Goal: Task Accomplishment & Management: Complete application form

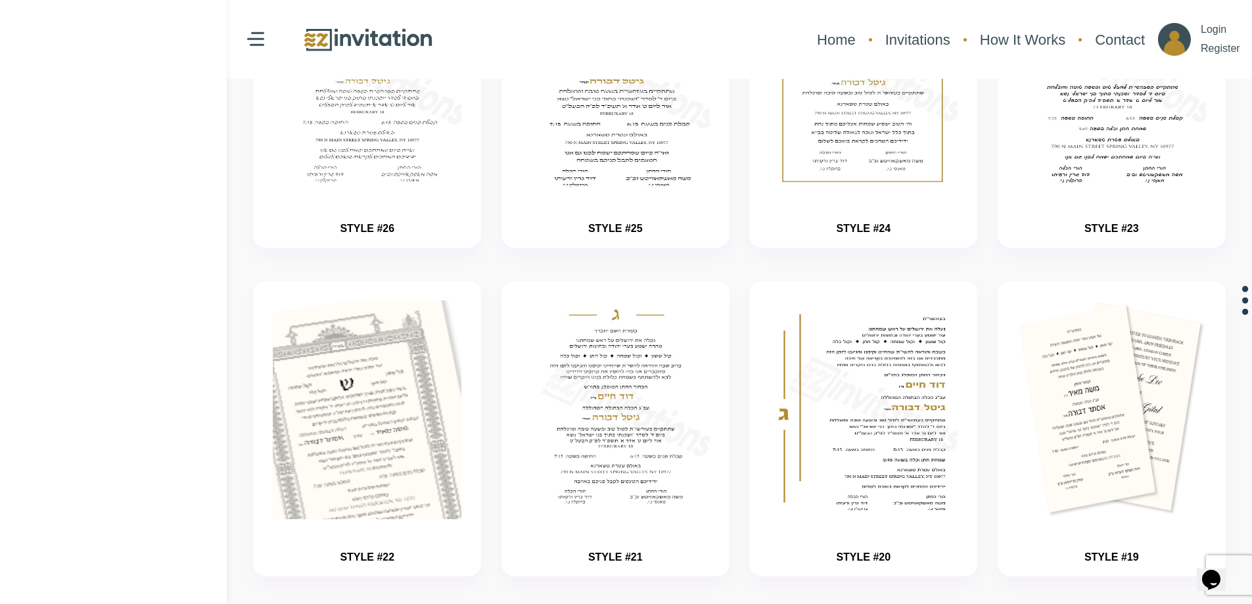
scroll to position [263, 0]
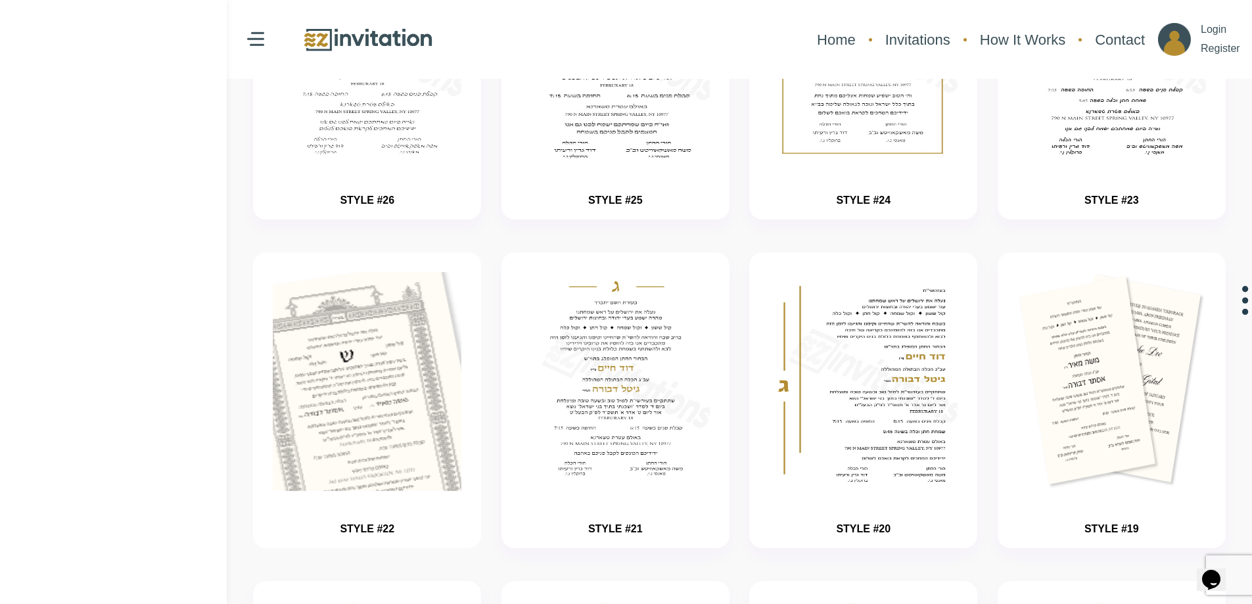
click at [373, 422] on img "button" at bounding box center [367, 421] width 283 height 329
click at [440, 432] on img "button" at bounding box center [367, 421] width 283 height 329
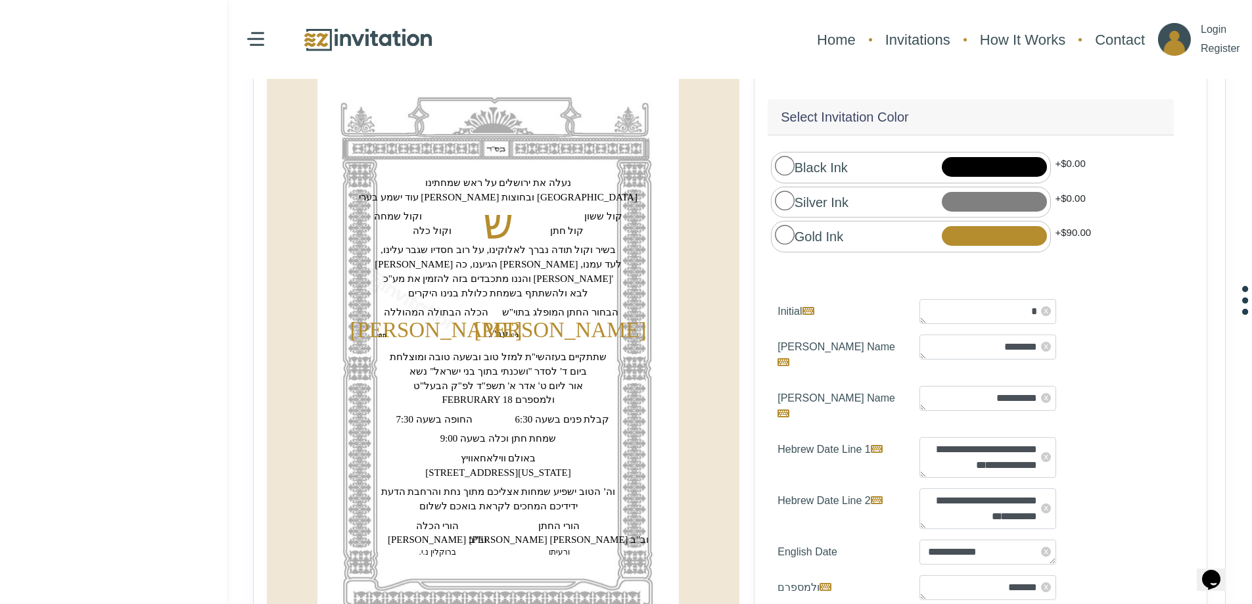
scroll to position [197, 0]
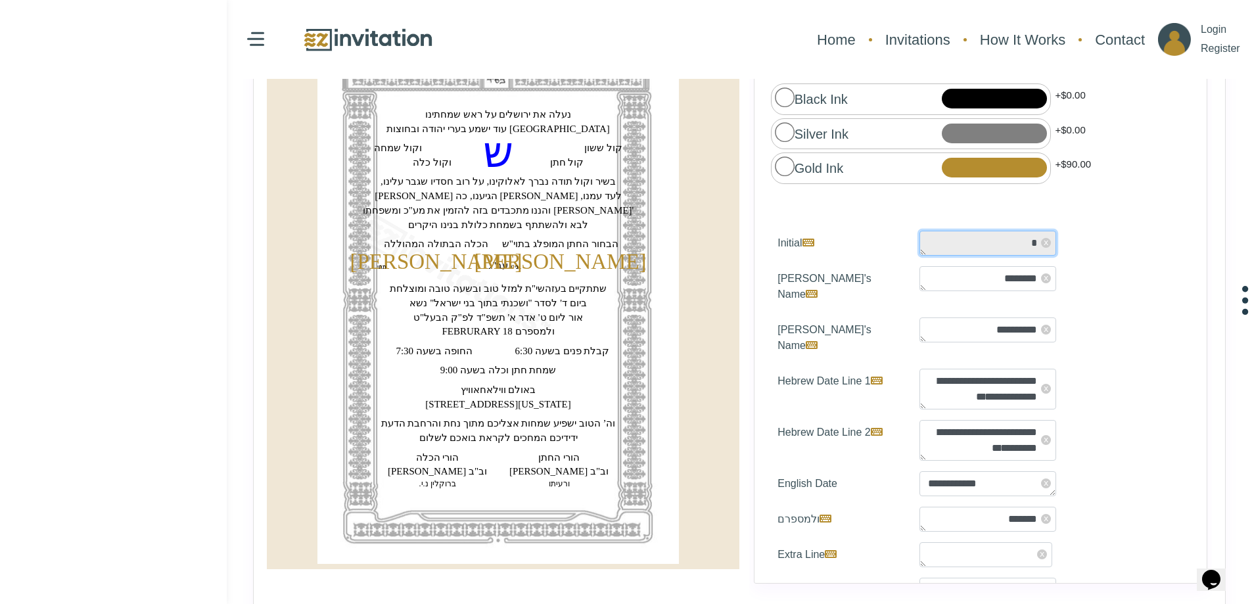
click at [966, 239] on textarea "*" at bounding box center [988, 243] width 137 height 25
type textarea "*"
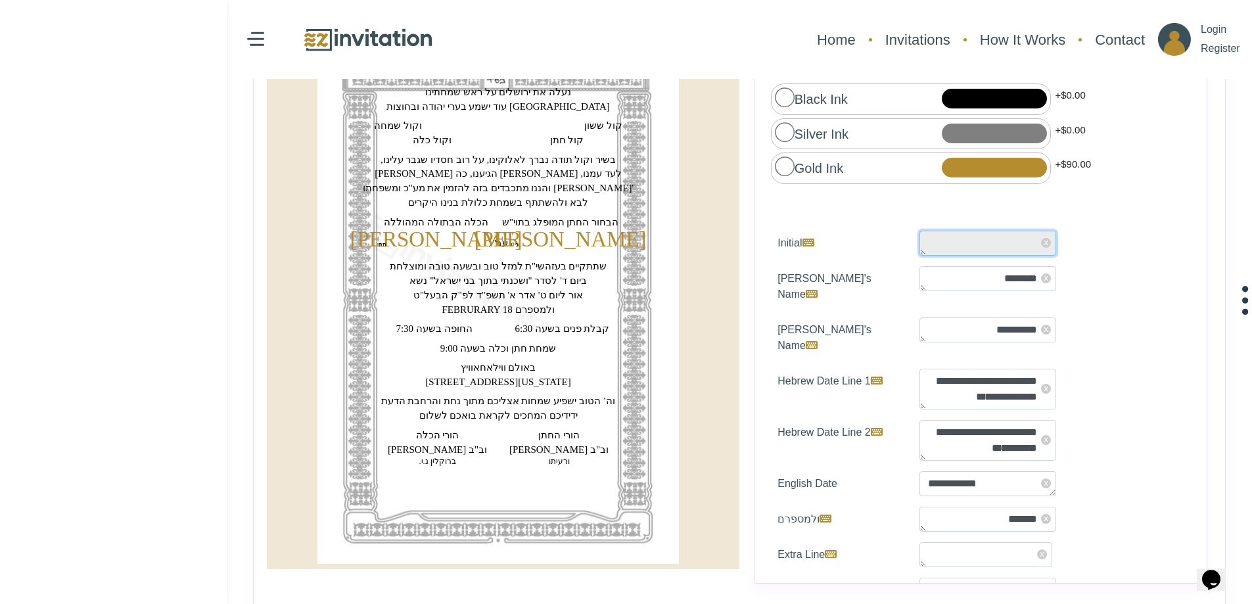
type textarea "*"
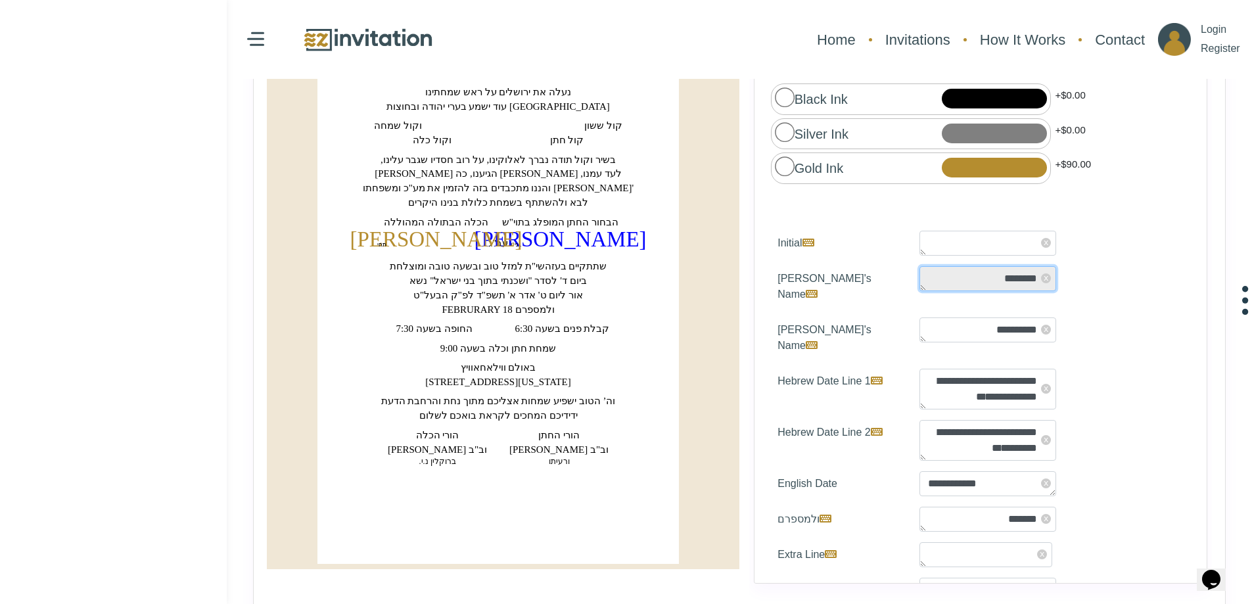
drag, startPoint x: 964, startPoint y: 279, endPoint x: 1036, endPoint y: 275, distance: 72.4
click at [1036, 275] on textarea "********" at bounding box center [988, 278] width 137 height 25
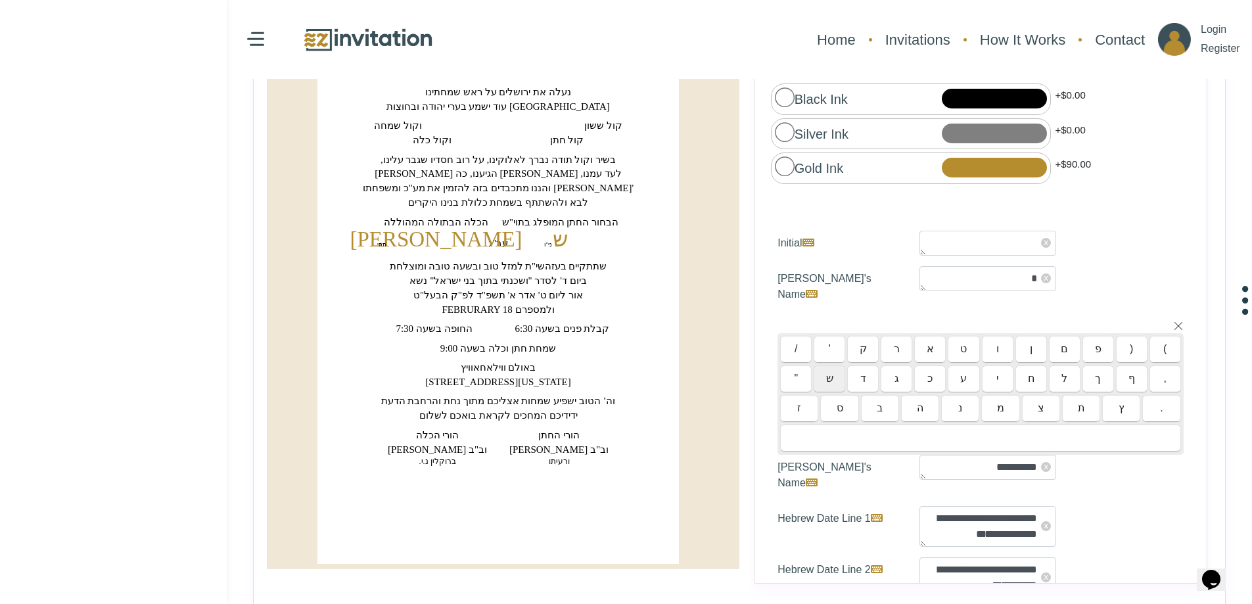
click at [835, 366] on div "ש" at bounding box center [829, 379] width 30 height 26
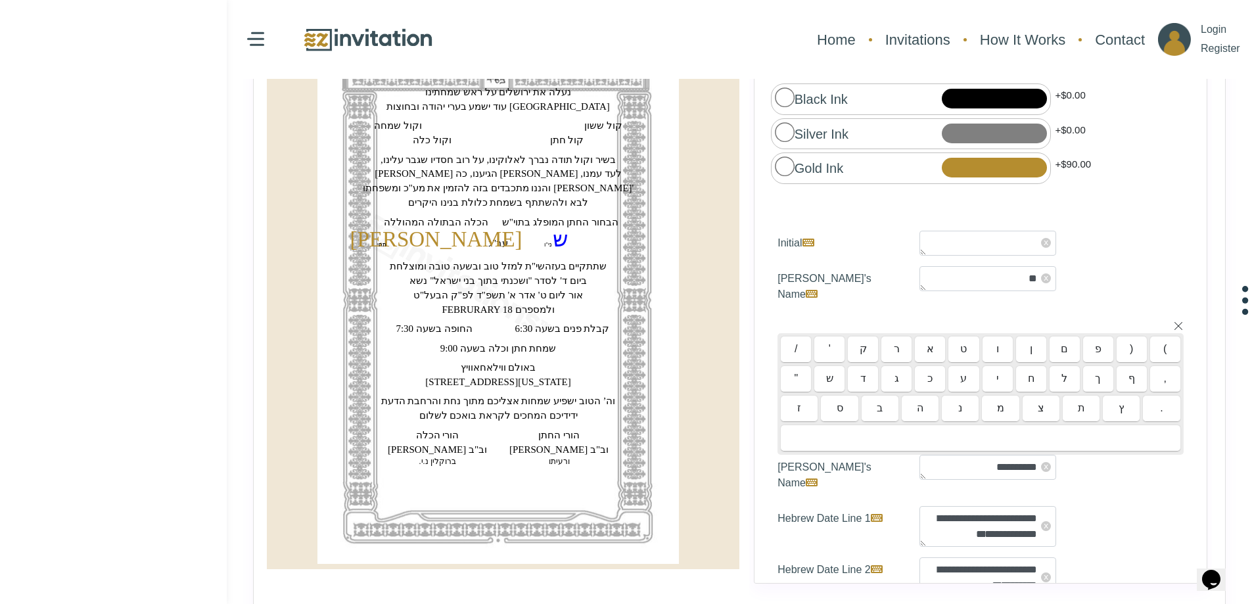
click at [932, 337] on div "א" at bounding box center [930, 350] width 30 height 26
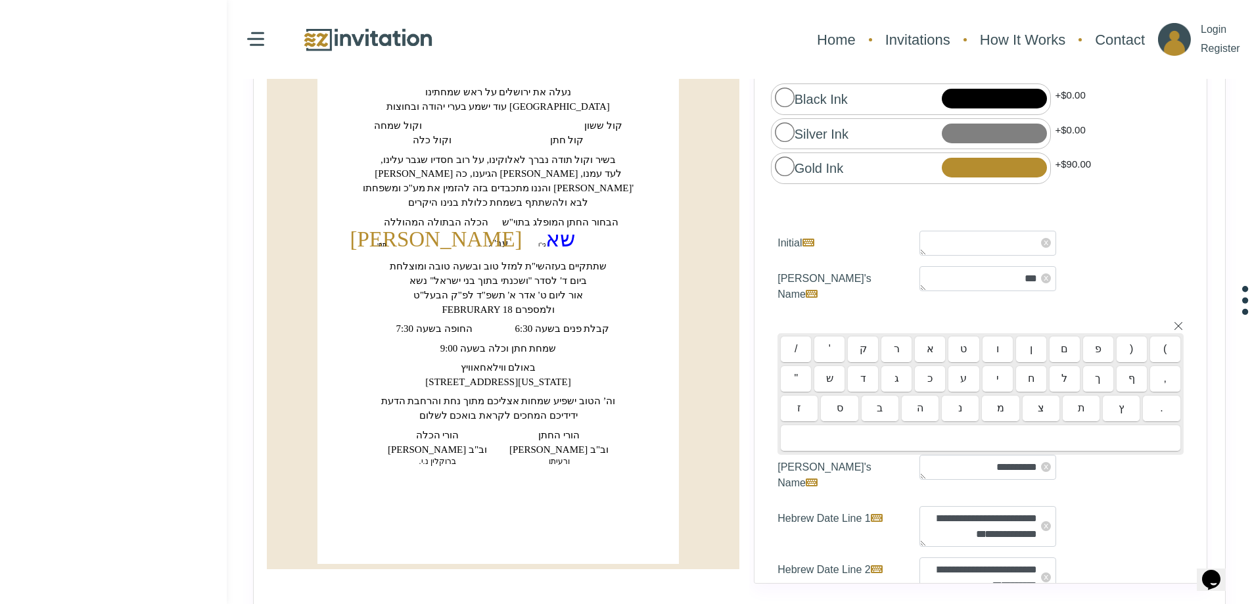
click at [998, 337] on div "ו" at bounding box center [998, 350] width 30 height 26
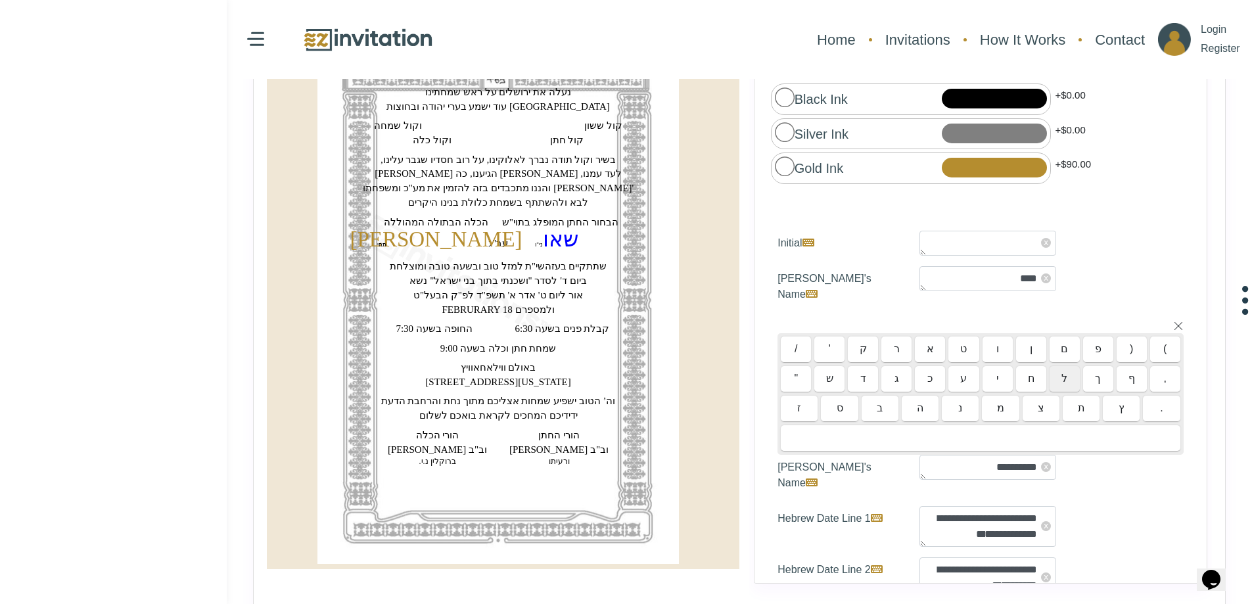
click at [1054, 366] on div "ל" at bounding box center [1065, 379] width 30 height 26
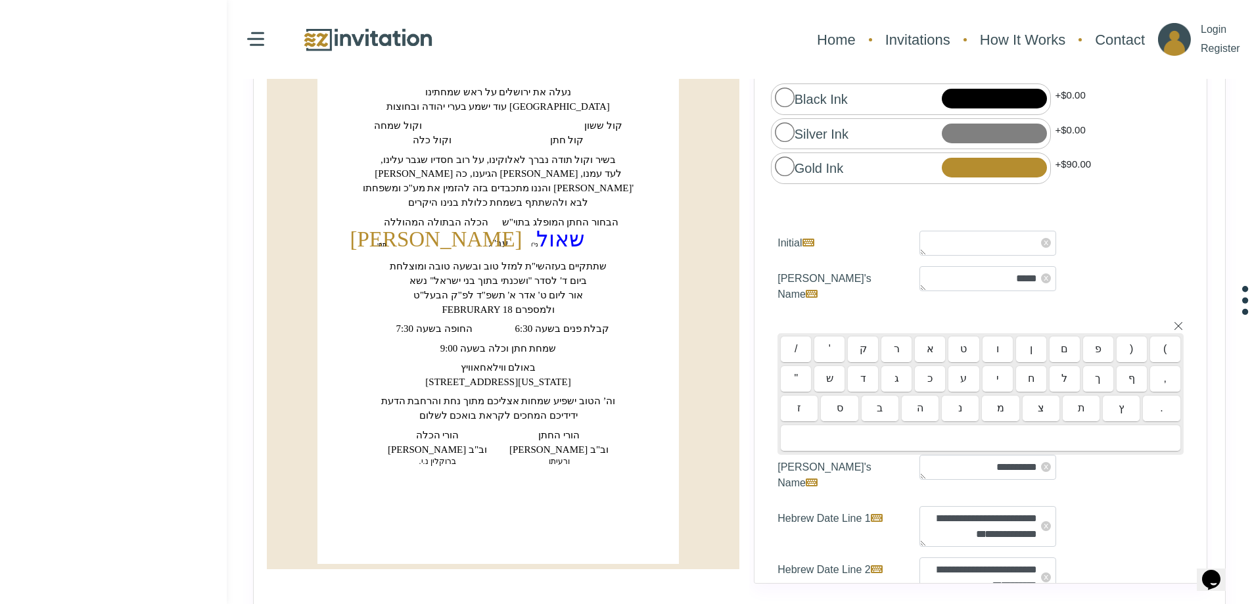
click at [1006, 425] on div at bounding box center [981, 438] width 400 height 26
click at [984, 366] on div "י" at bounding box center [998, 379] width 30 height 26
drag, startPoint x: 1039, startPoint y: 361, endPoint x: 1017, endPoint y: 363, distance: 22.4
click at [1039, 366] on div "ח" at bounding box center [1031, 379] width 30 height 26
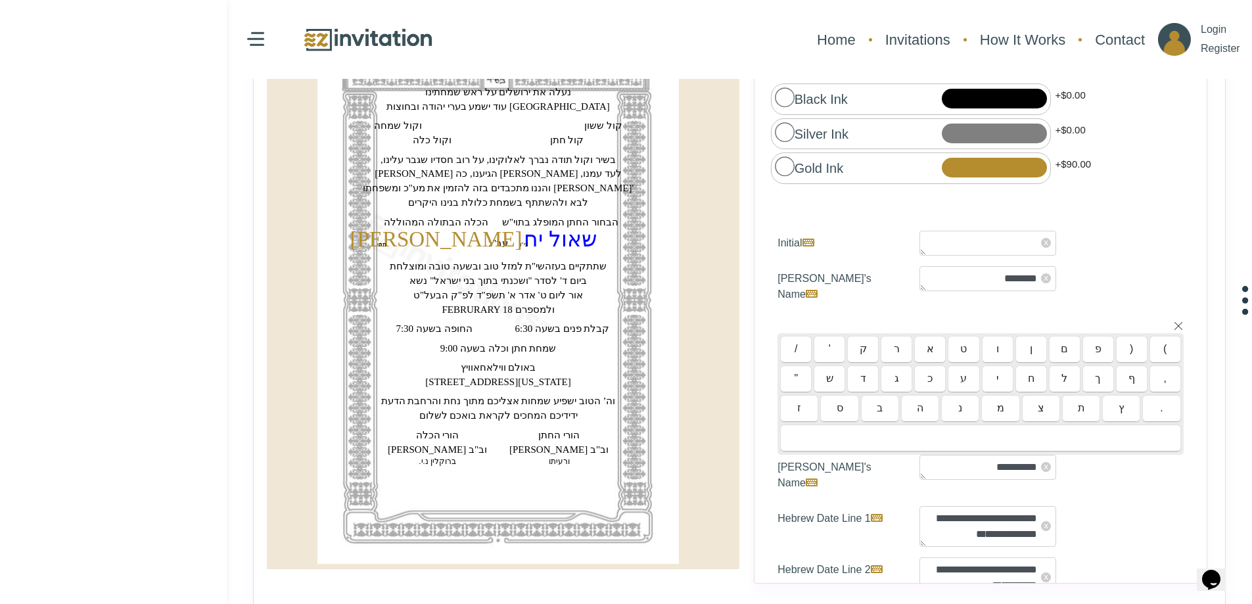
click at [806, 396] on div "ז" at bounding box center [799, 409] width 37 height 26
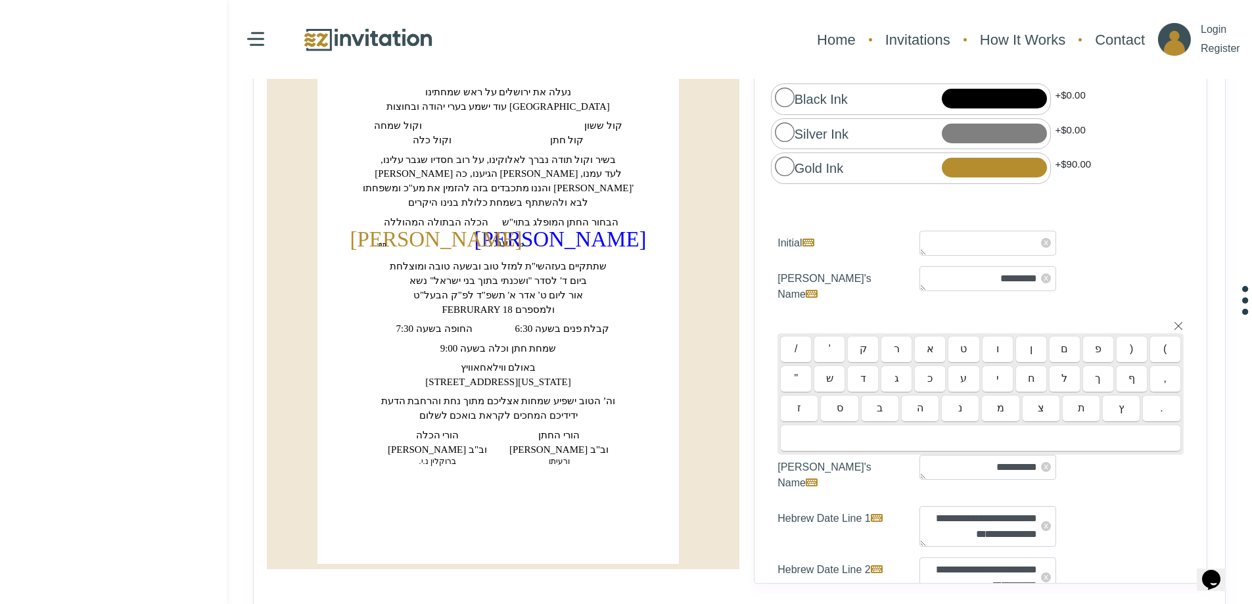
click at [866, 337] on div "ק" at bounding box center [863, 350] width 30 height 26
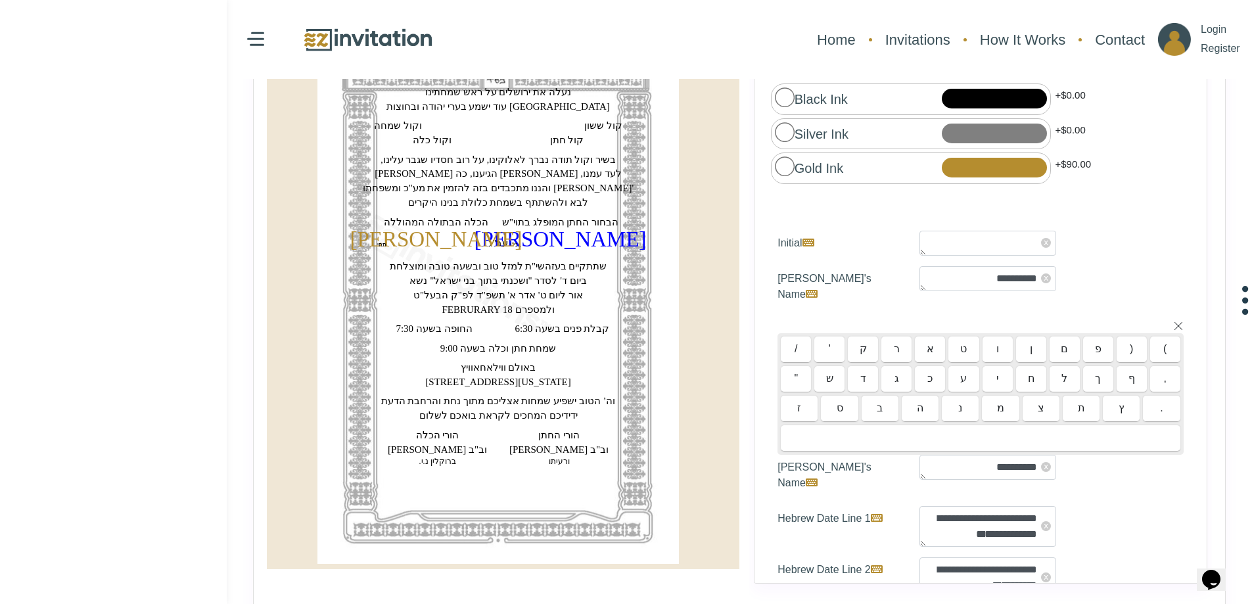
click at [926, 339] on div "א" at bounding box center [930, 350] width 30 height 26
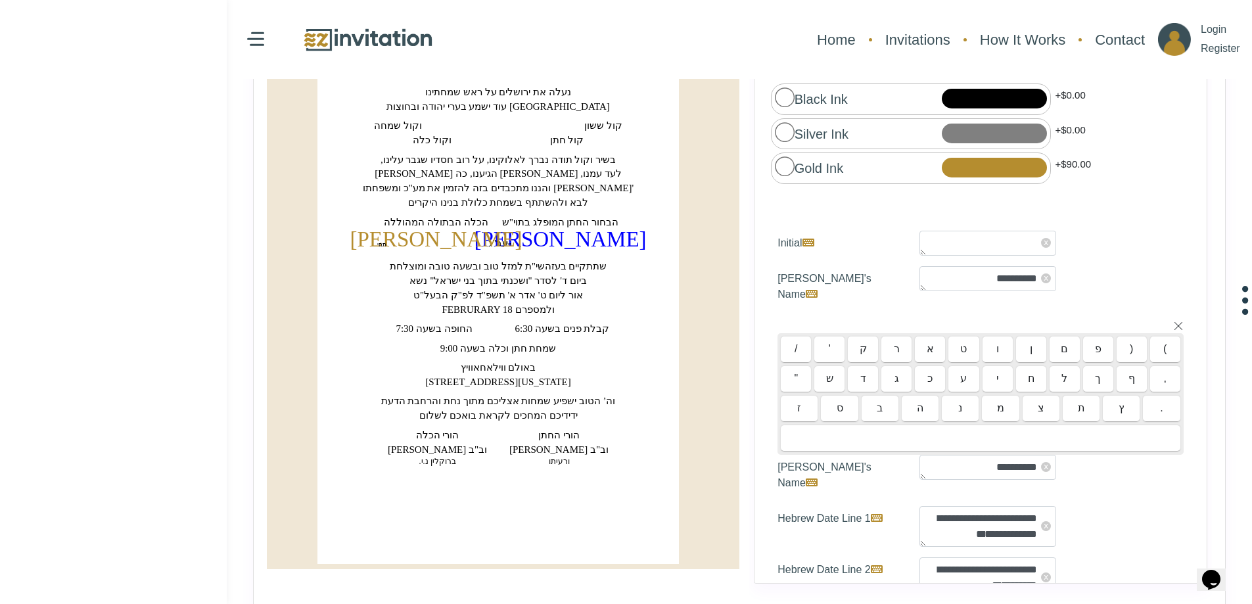
type textarea "**********"
click at [1063, 366] on div "ל" at bounding box center [1065, 379] width 30 height 26
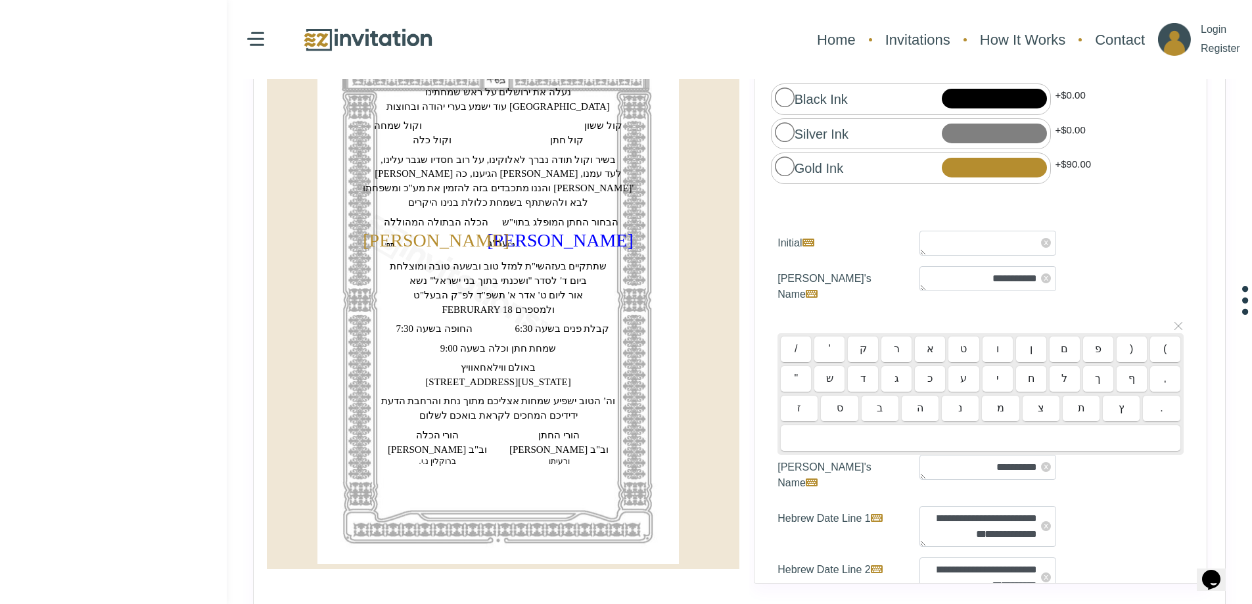
click at [1173, 321] on icon at bounding box center [1178, 326] width 11 height 11
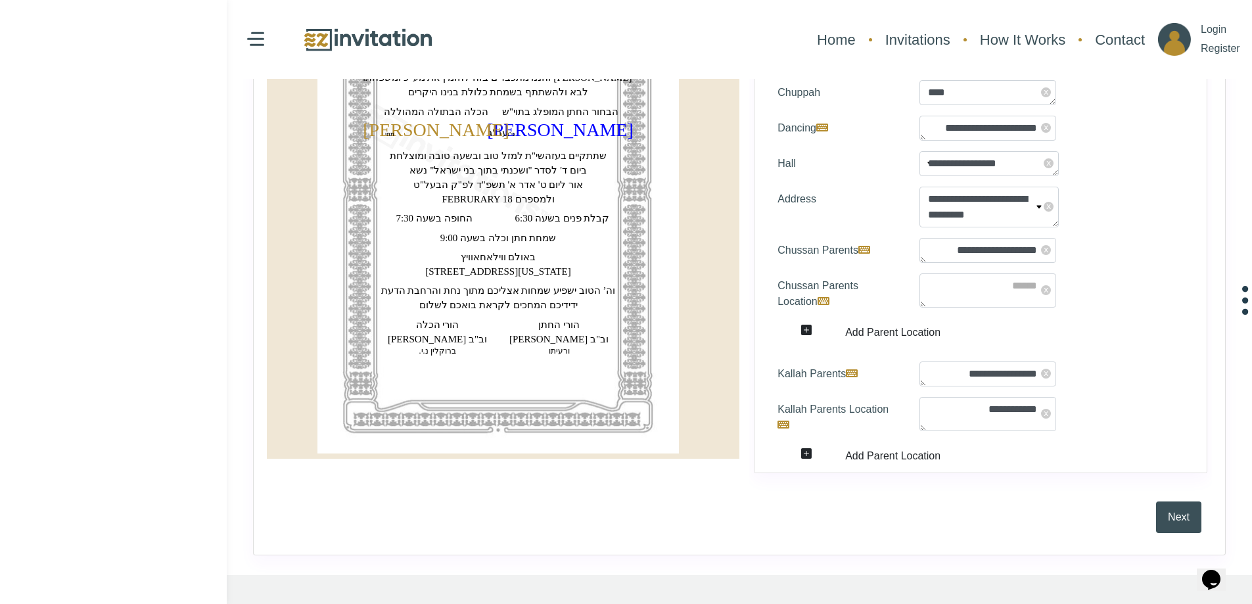
scroll to position [385, 0]
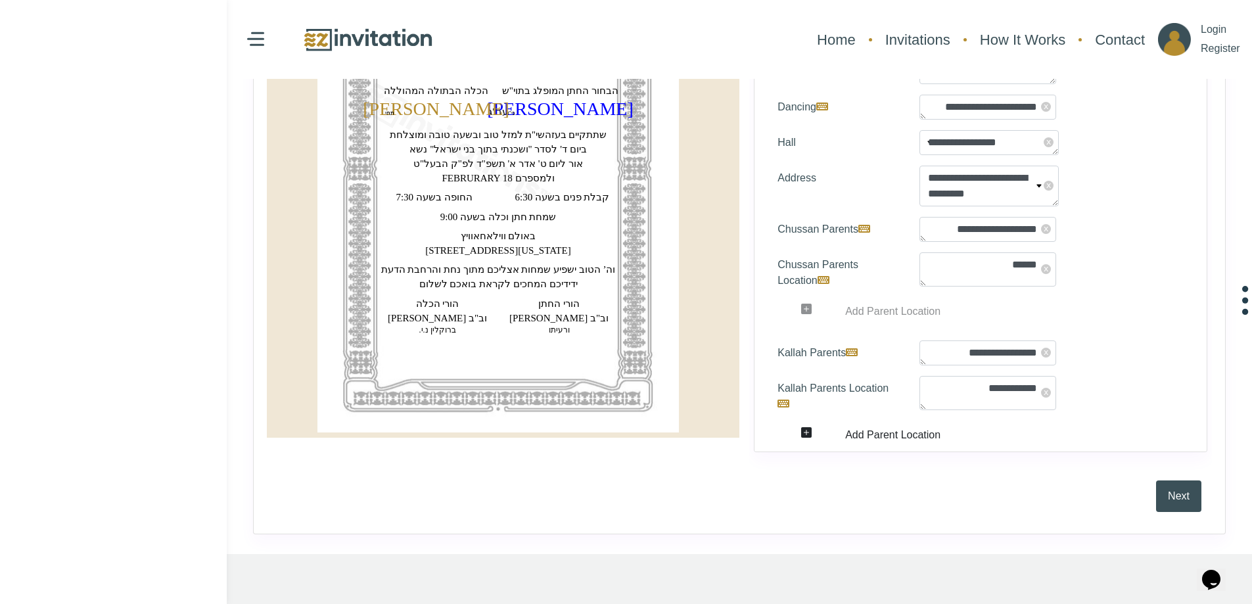
click at [792, 304] on icon at bounding box center [802, 309] width 68 height 11
click at [811, 304] on icon at bounding box center [802, 309] width 68 height 11
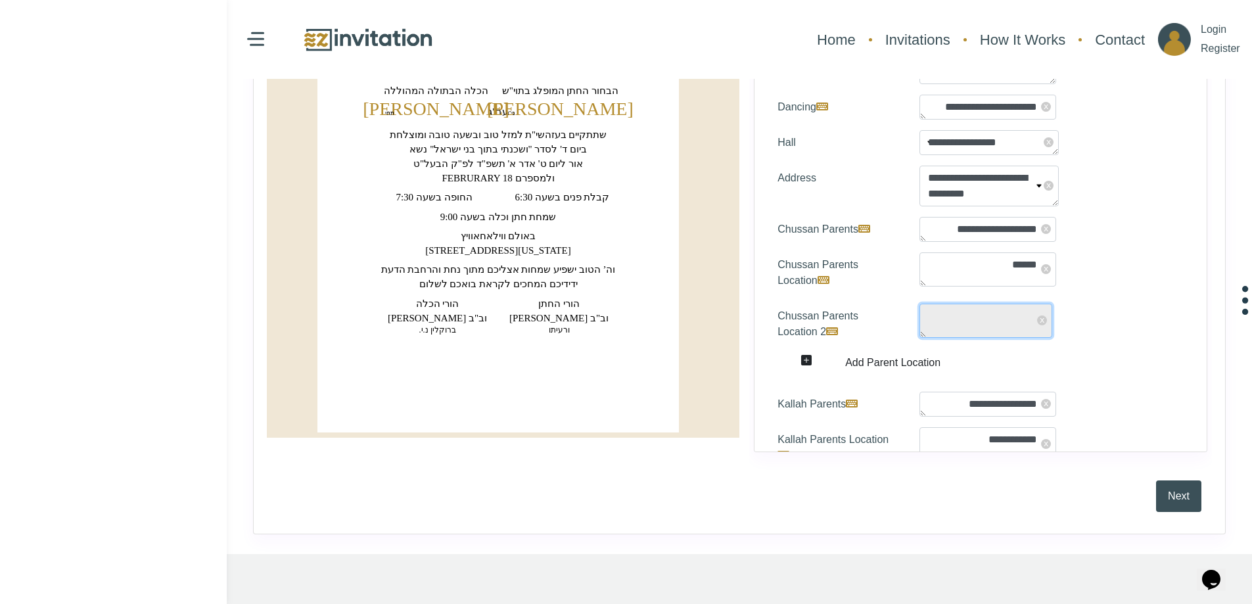
click at [1001, 304] on textarea "Chussan Parents Location 2" at bounding box center [986, 321] width 133 height 34
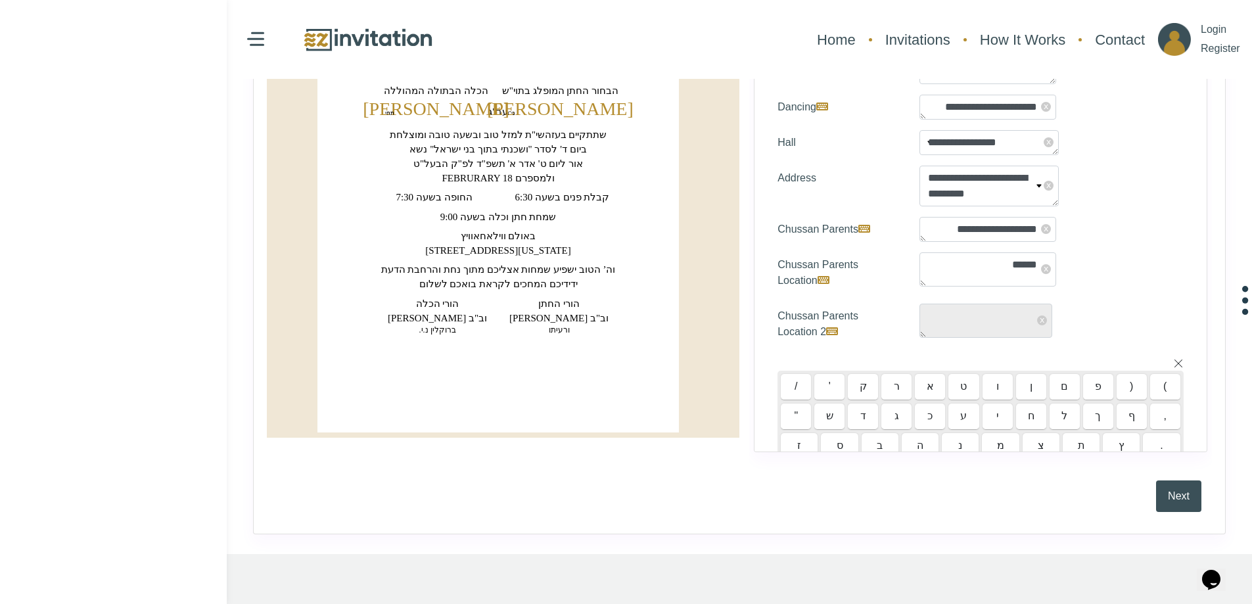
click at [1009, 404] on div "" ש ד ג כ ע י ח ל ך ף ," at bounding box center [981, 417] width 400 height 26
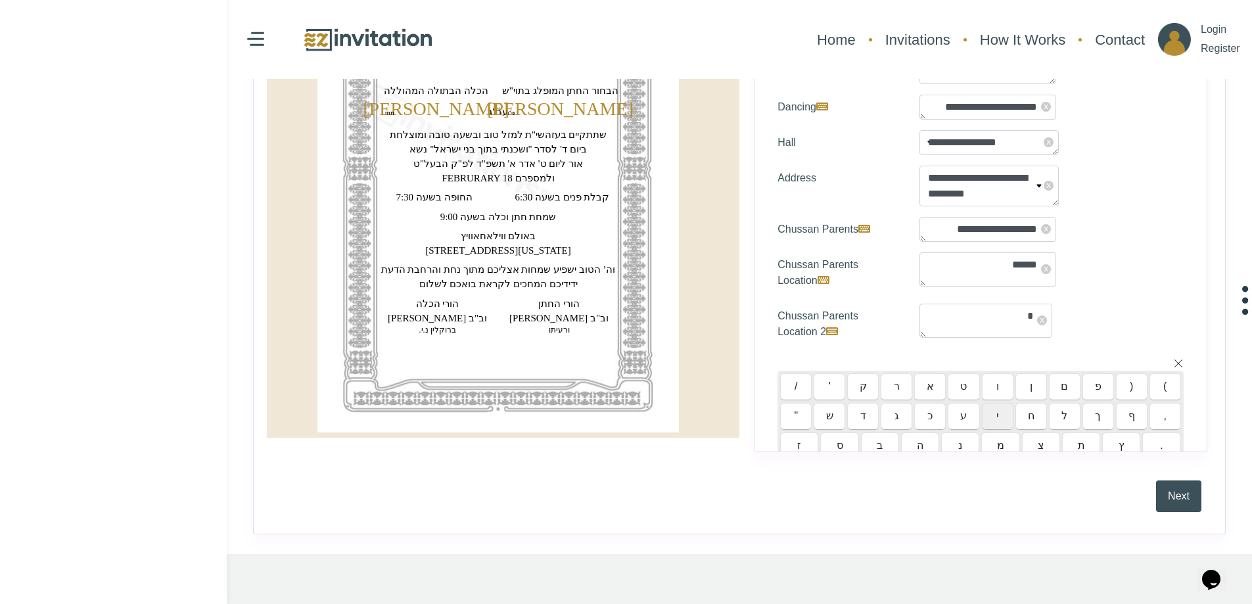
click at [987, 404] on div "י" at bounding box center [998, 417] width 30 height 26
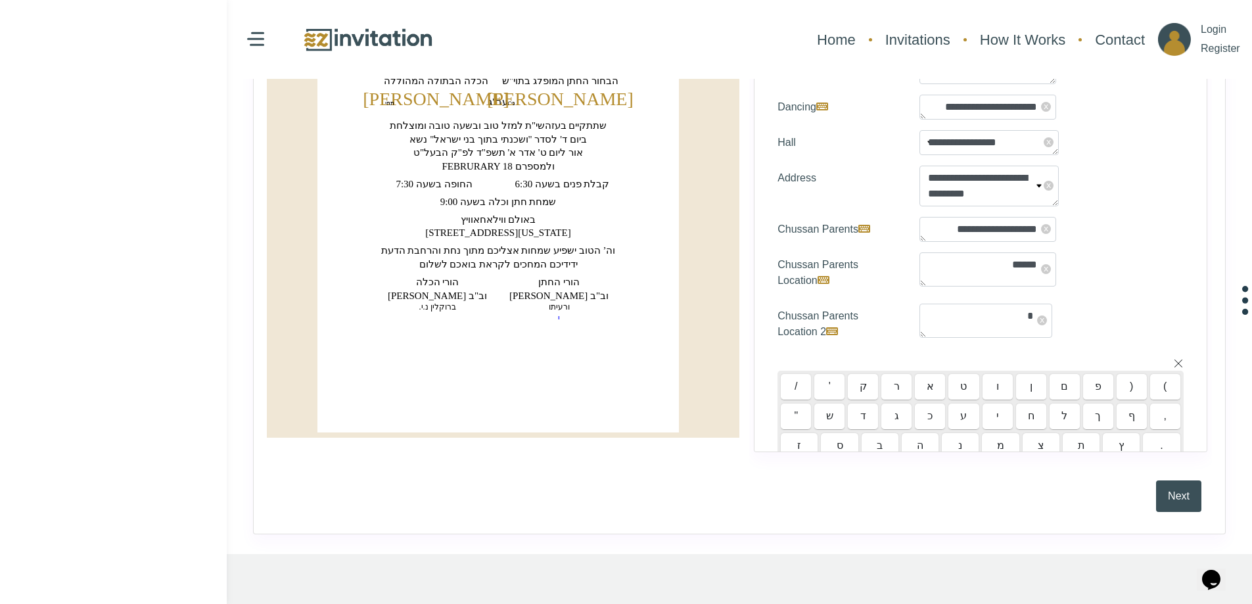
type textarea "**"
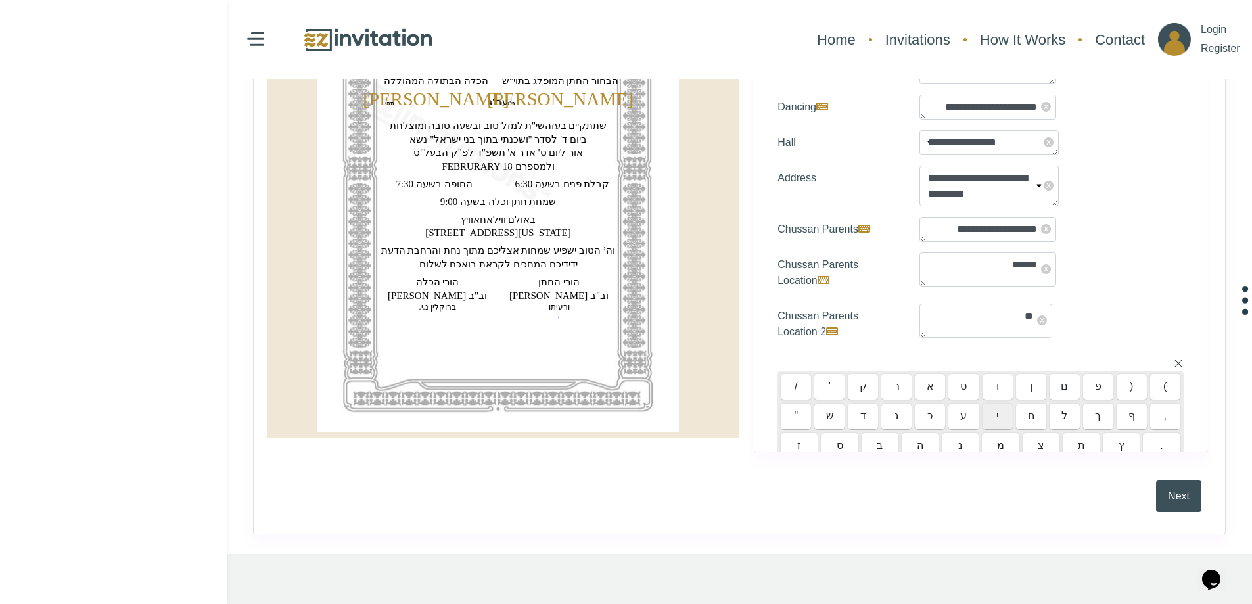
click at [987, 404] on div "י" at bounding box center [998, 417] width 30 height 26
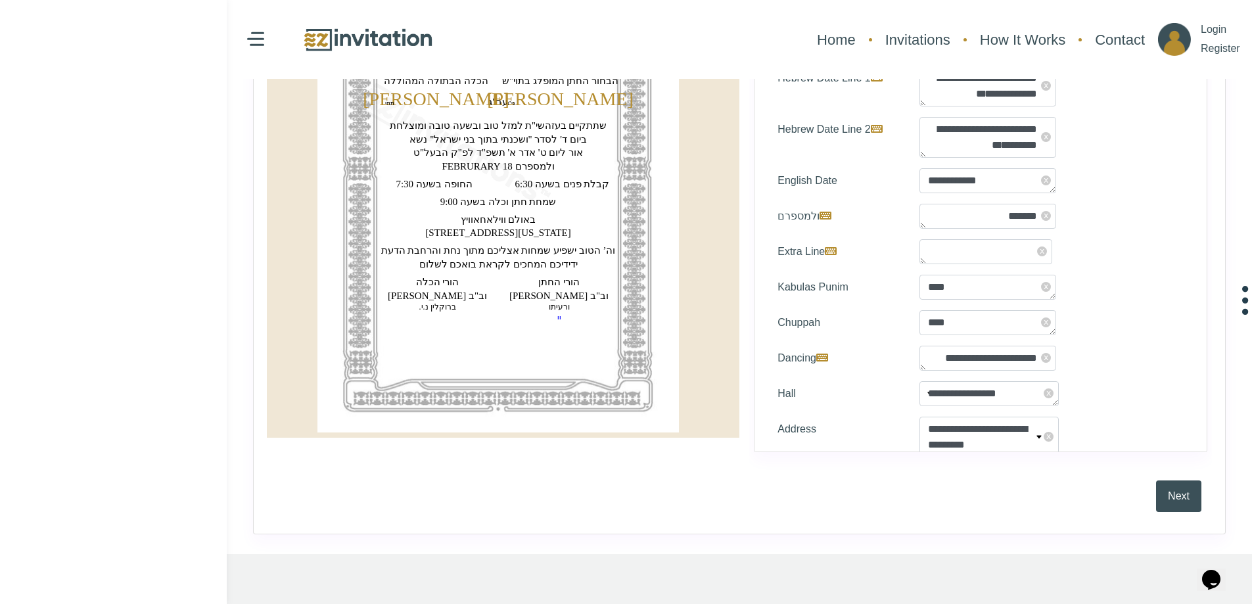
scroll to position [160, 0]
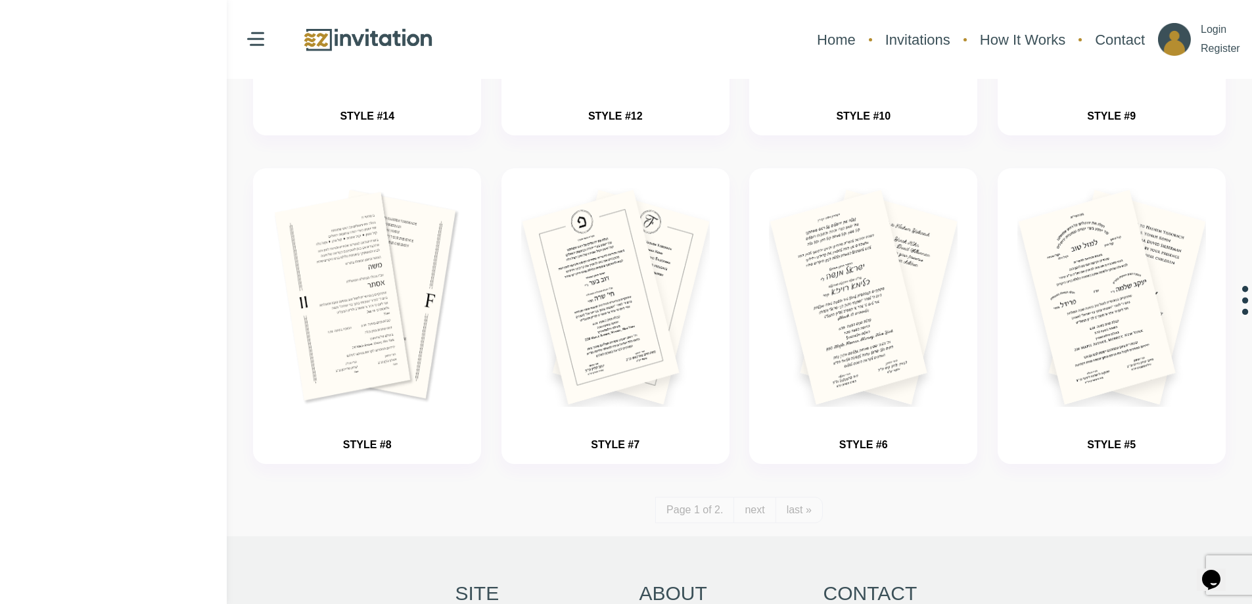
scroll to position [1380, 0]
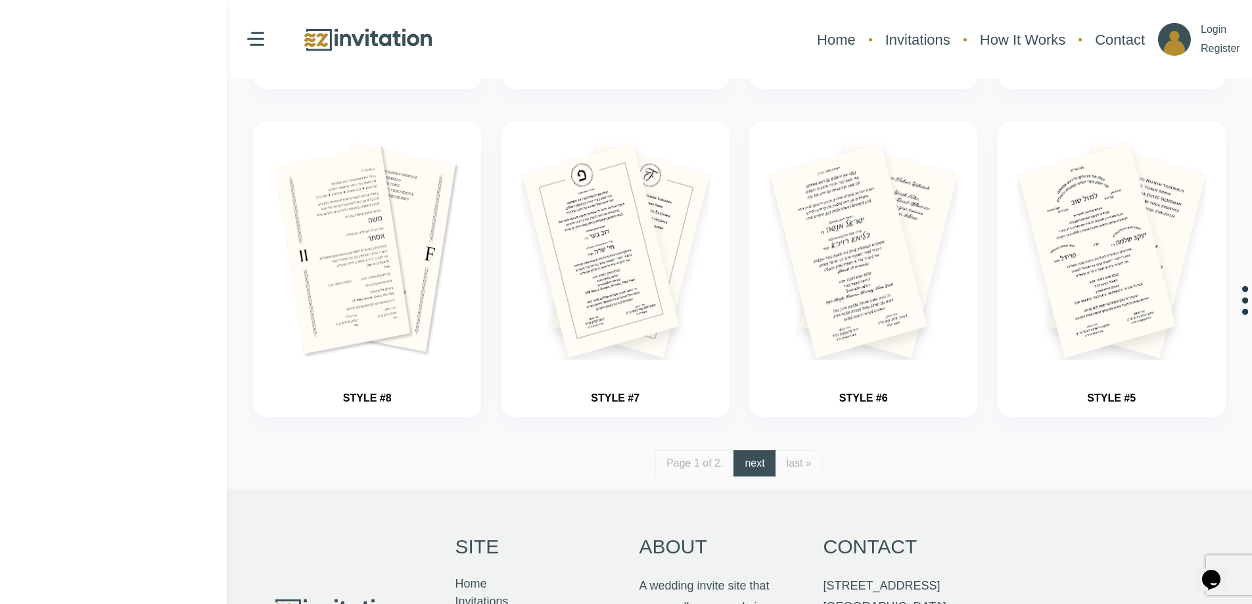
click at [751, 468] on link "next" at bounding box center [755, 463] width 42 height 26
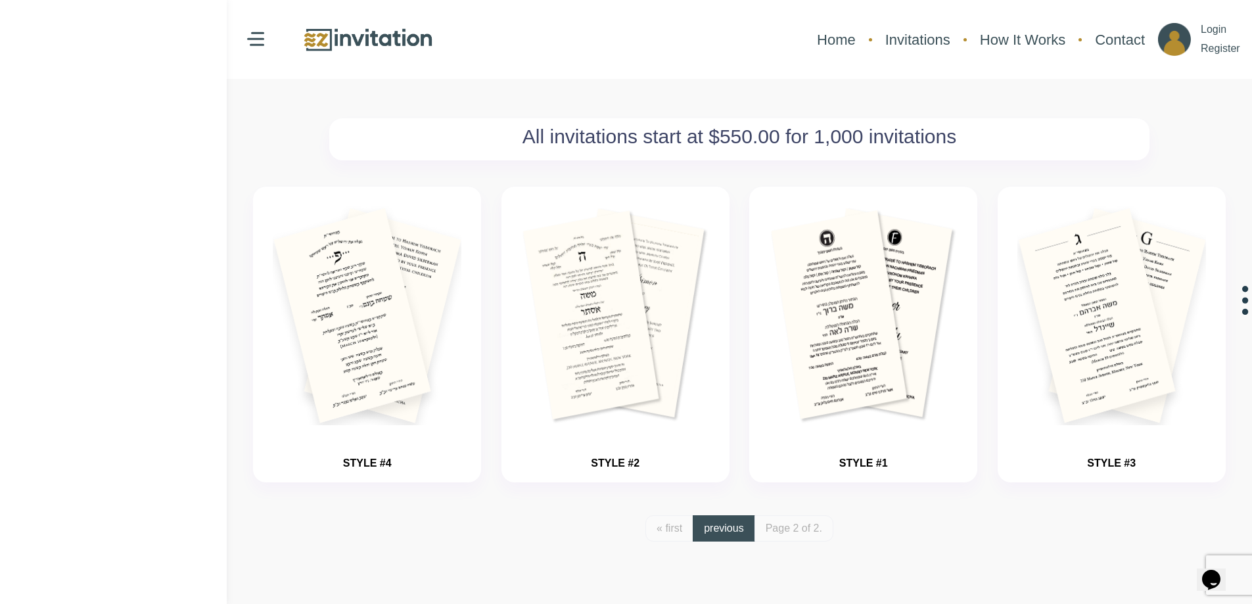
click at [728, 536] on link "previous" at bounding box center [724, 528] width 62 height 26
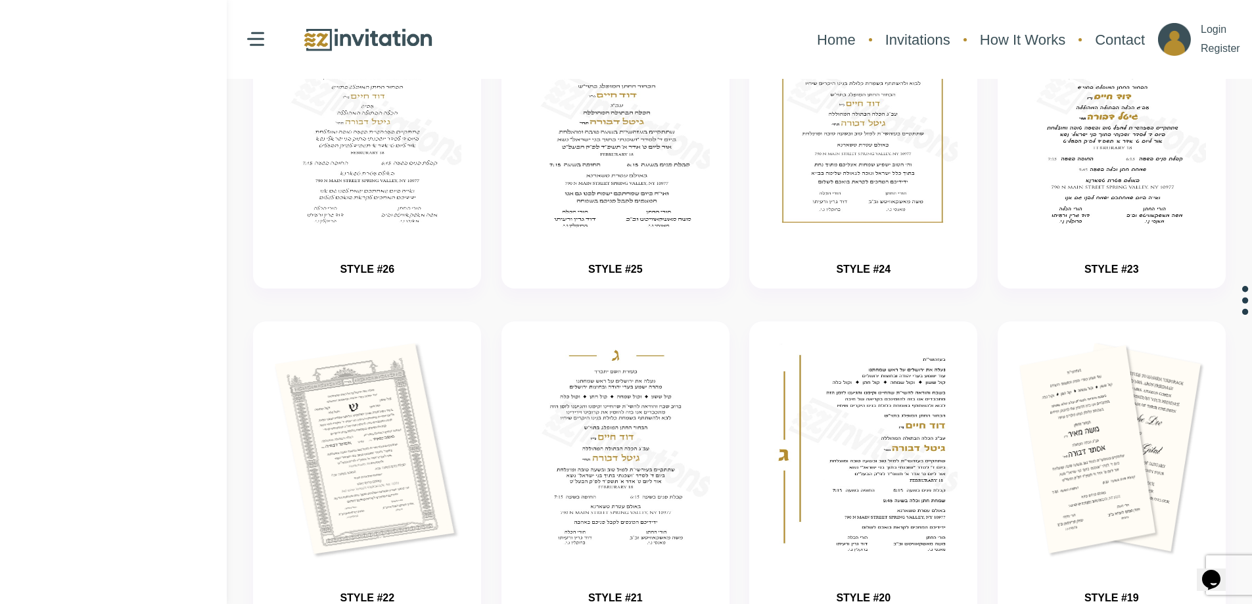
scroll to position [197, 0]
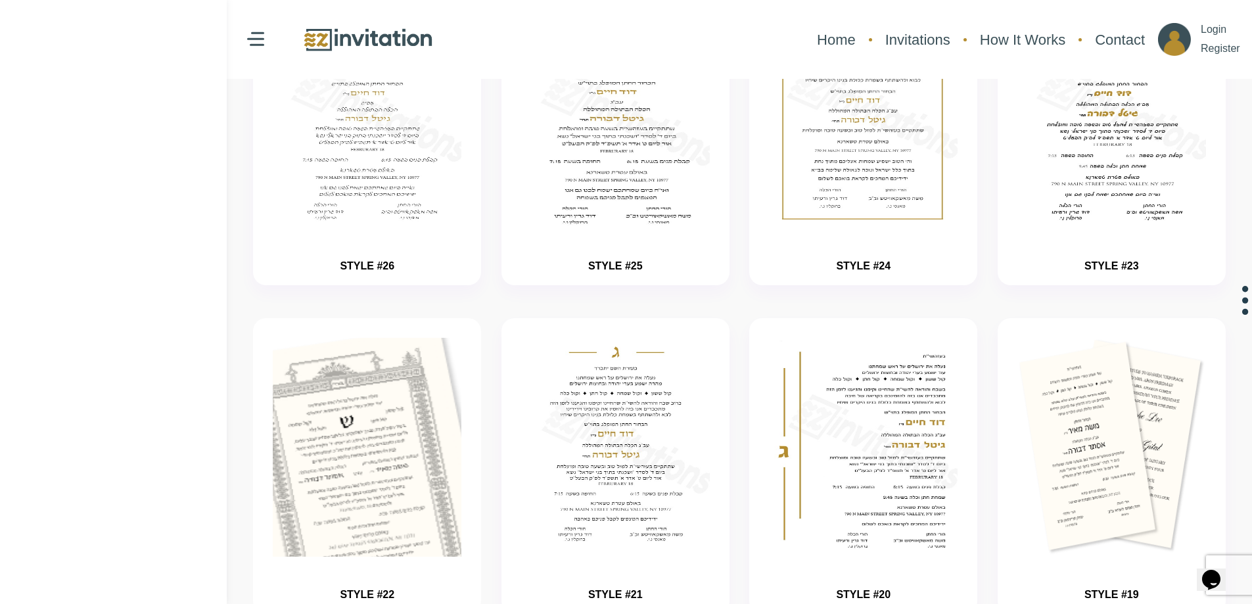
click at [408, 383] on img "button" at bounding box center [367, 487] width 283 height 329
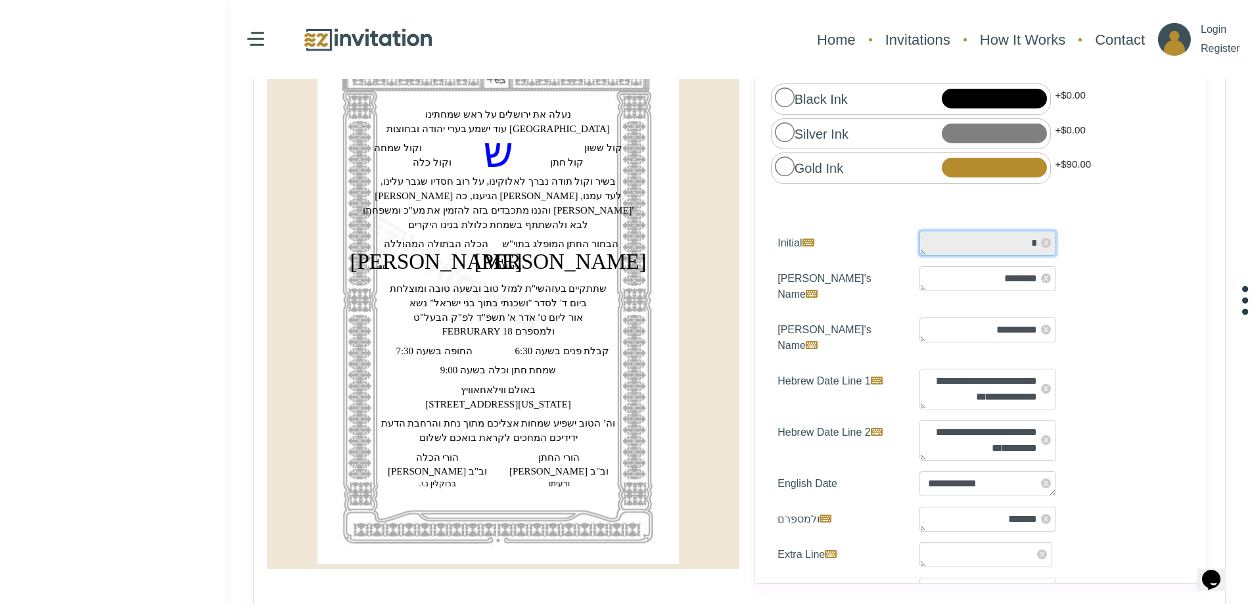
drag, startPoint x: 990, startPoint y: 233, endPoint x: 1040, endPoint y: 235, distance: 50.6
click at [1040, 235] on span "* x" at bounding box center [988, 243] width 137 height 25
type textarea "*"
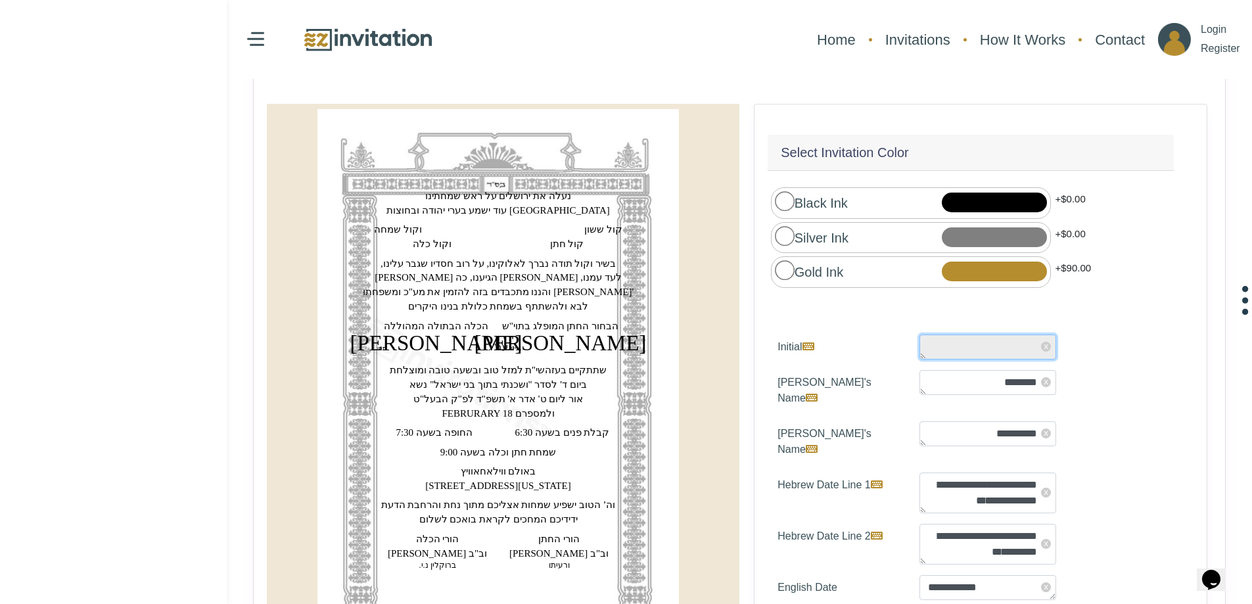
scroll to position [122, 0]
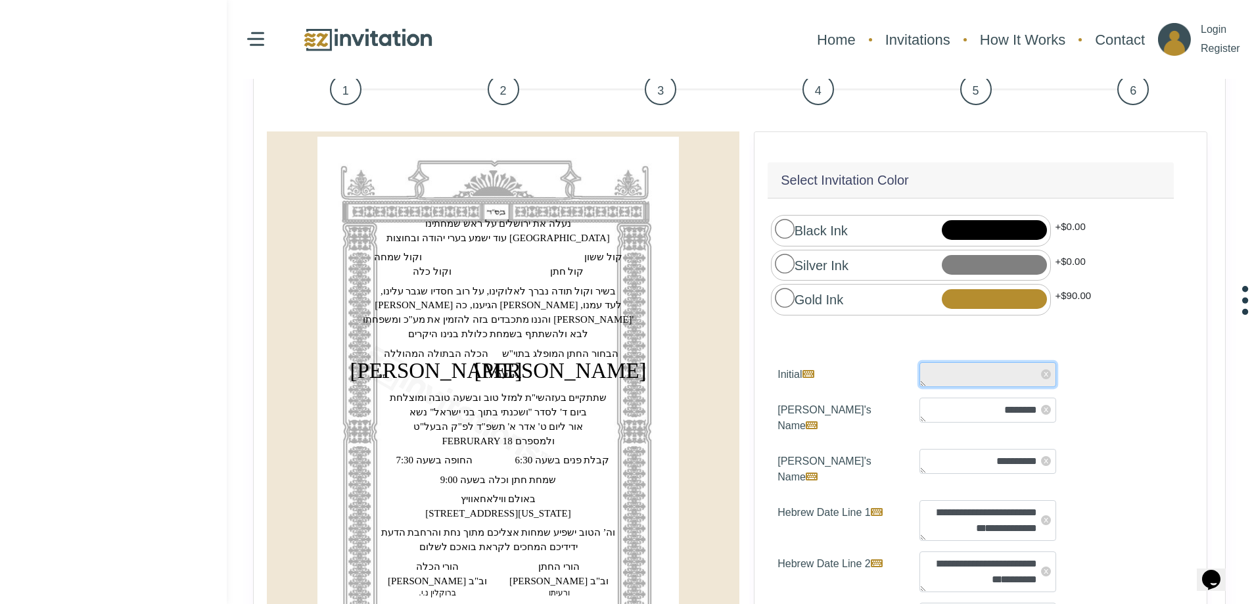
click at [994, 375] on textarea "*" at bounding box center [988, 374] width 137 height 25
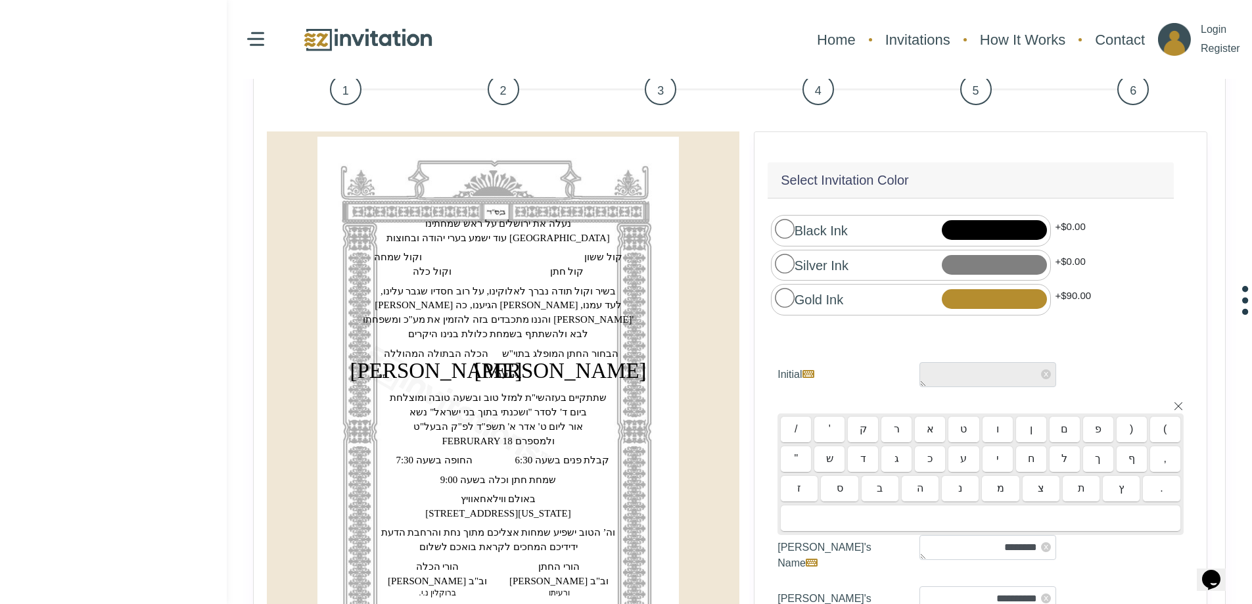
click at [871, 374] on label "Initial" at bounding box center [839, 374] width 142 height 25
click at [920, 374] on textarea "*" at bounding box center [988, 374] width 137 height 25
click at [1173, 401] on icon at bounding box center [1178, 406] width 11 height 11
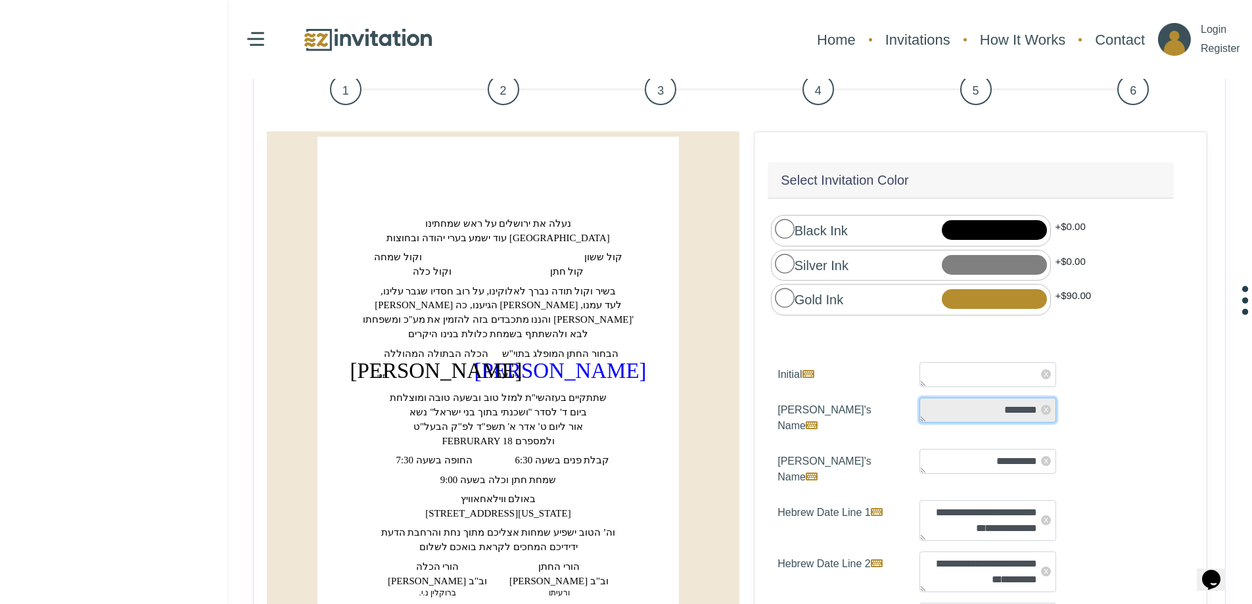
drag, startPoint x: 963, startPoint y: 401, endPoint x: 1048, endPoint y: 396, distance: 85.6
click at [1048, 398] on textarea "********" at bounding box center [988, 410] width 137 height 25
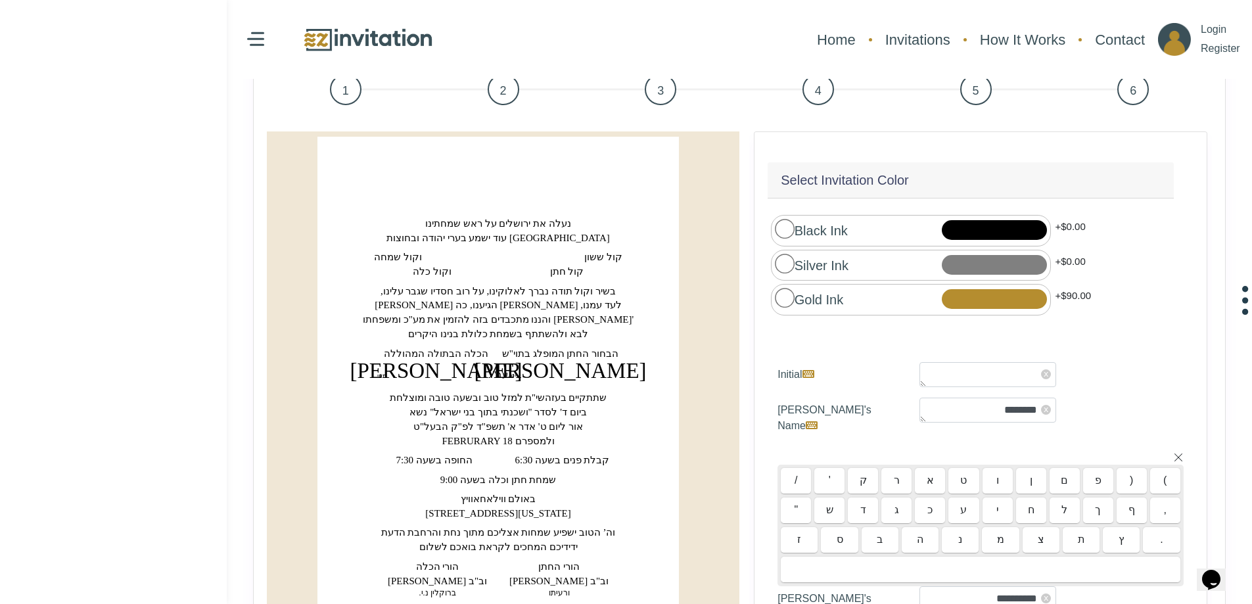
click at [1044, 405] on span "x" at bounding box center [1046, 410] width 10 height 10
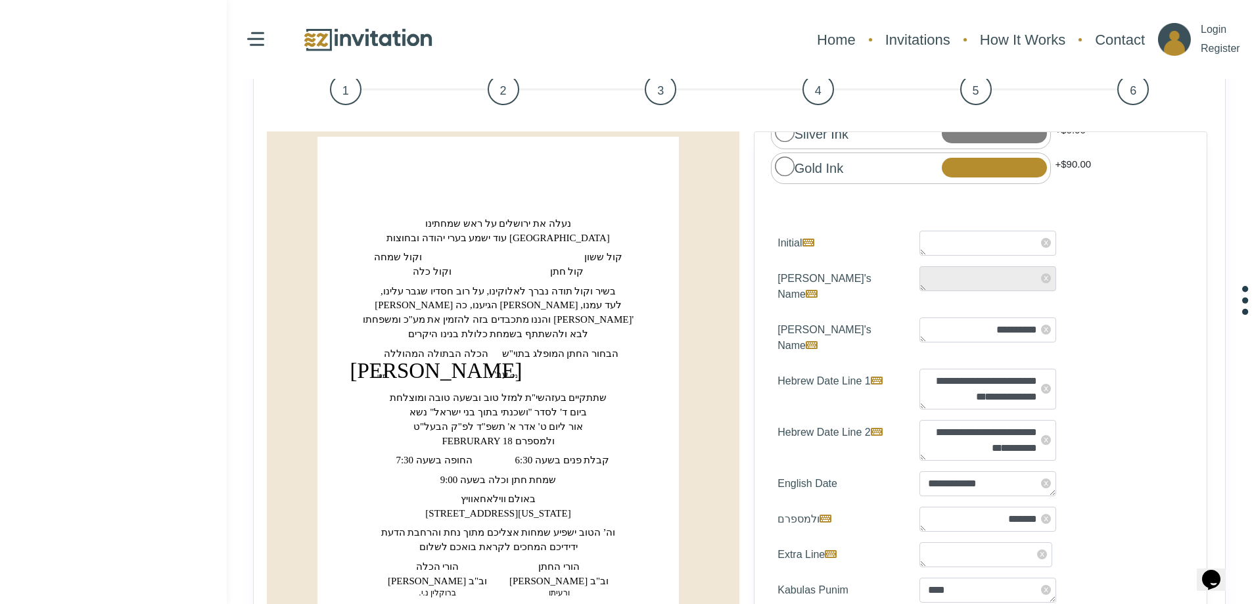
scroll to position [106, 0]
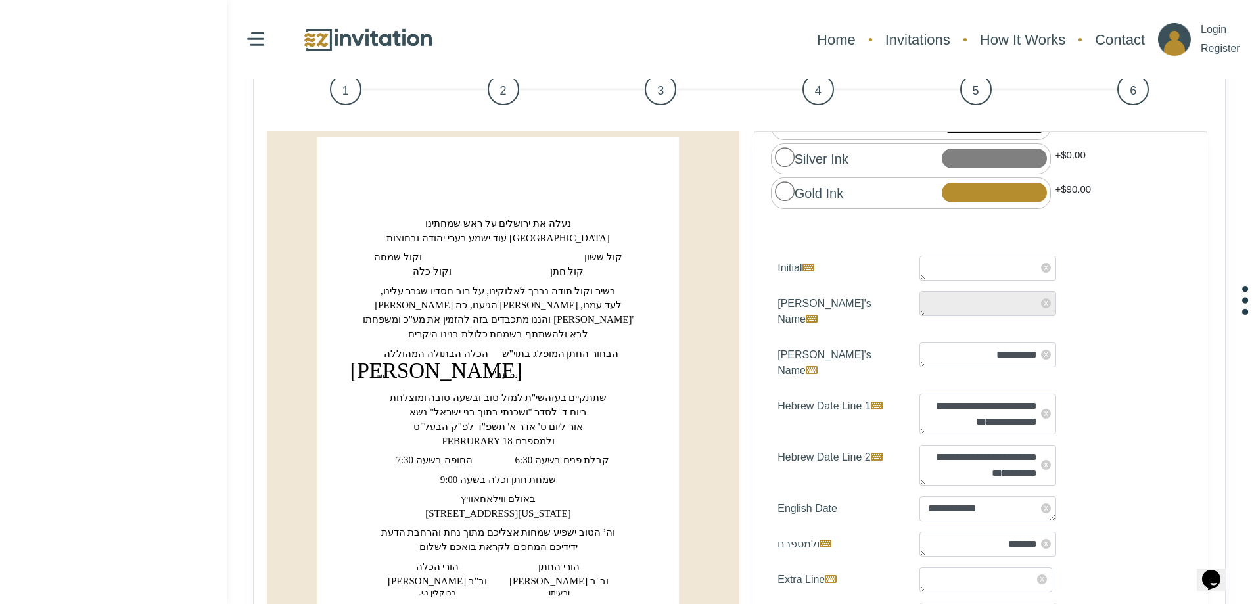
click at [1045, 310] on div "Select Invitation Color * x x x x" at bounding box center [981, 423] width 454 height 584
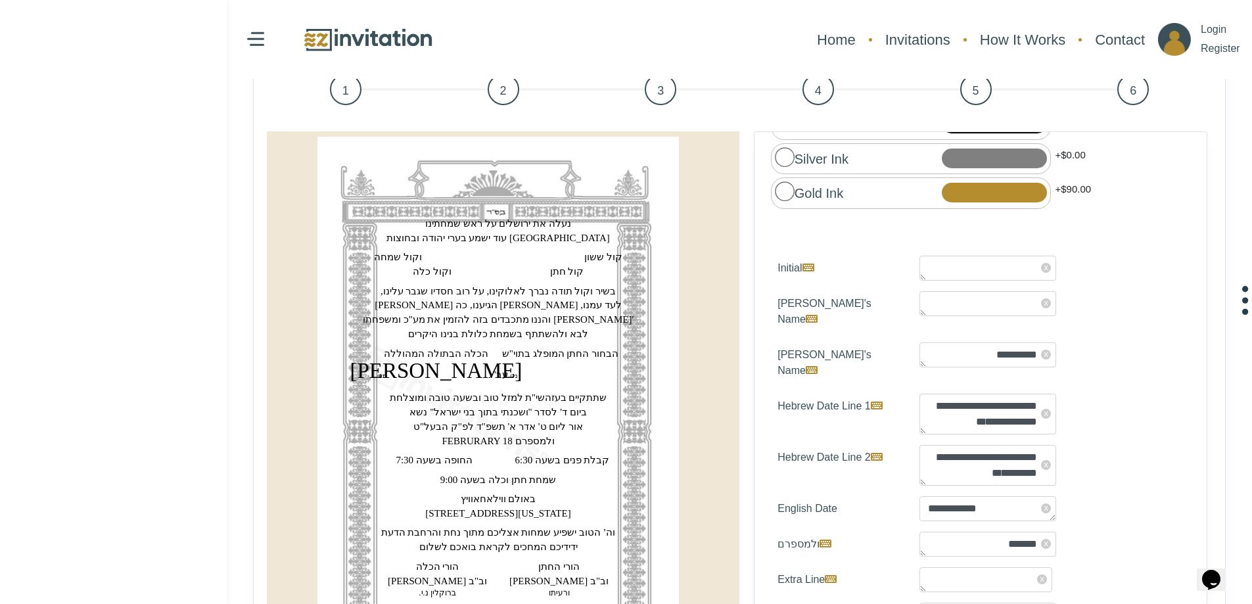
click at [1045, 350] on span "x" at bounding box center [1046, 355] width 10 height 10
click at [1044, 409] on span "x" at bounding box center [1046, 414] width 10 height 10
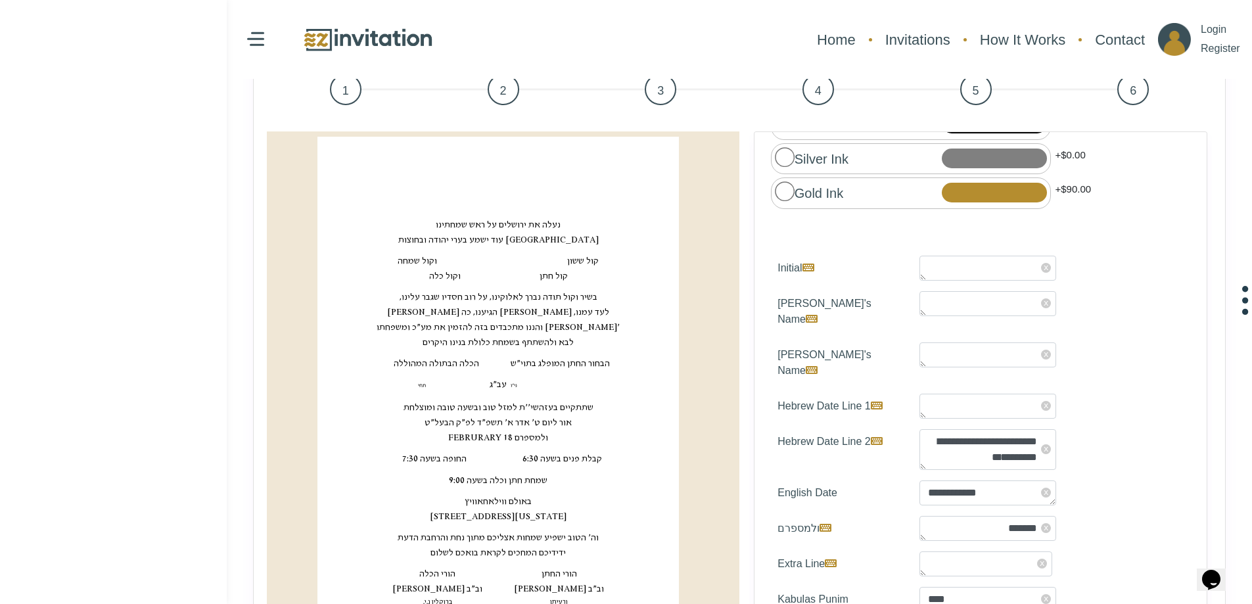
click at [1041, 444] on span "x" at bounding box center [1046, 449] width 10 height 10
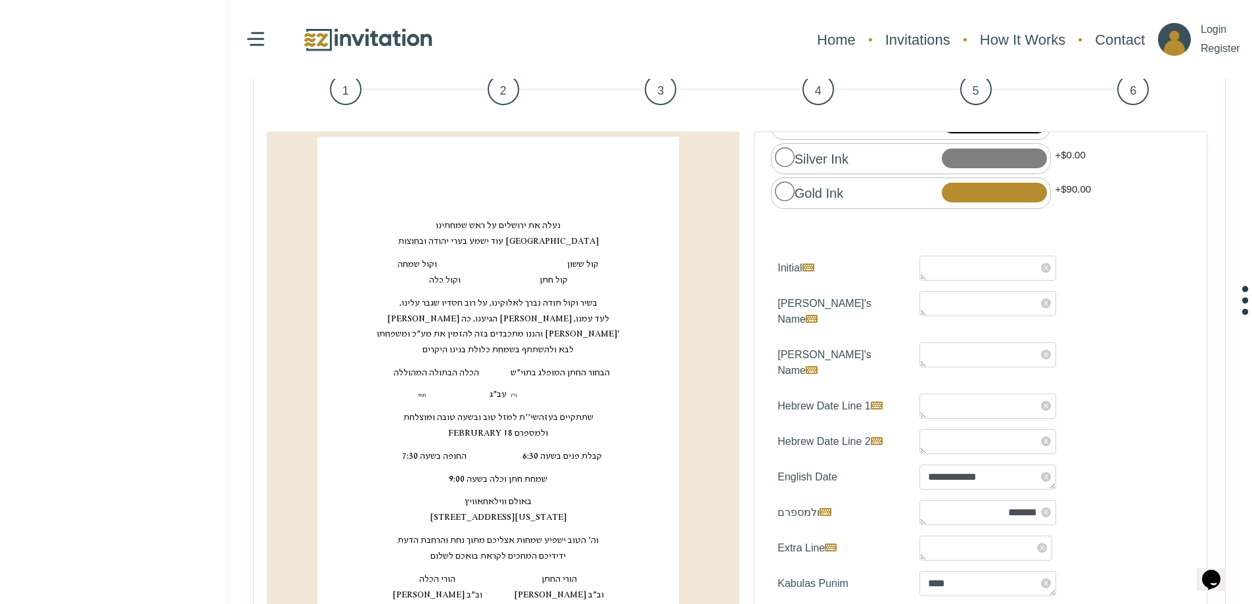
click at [1046, 472] on span "x" at bounding box center [1046, 477] width 10 height 10
click at [1041, 507] on span "x" at bounding box center [1046, 512] width 10 height 10
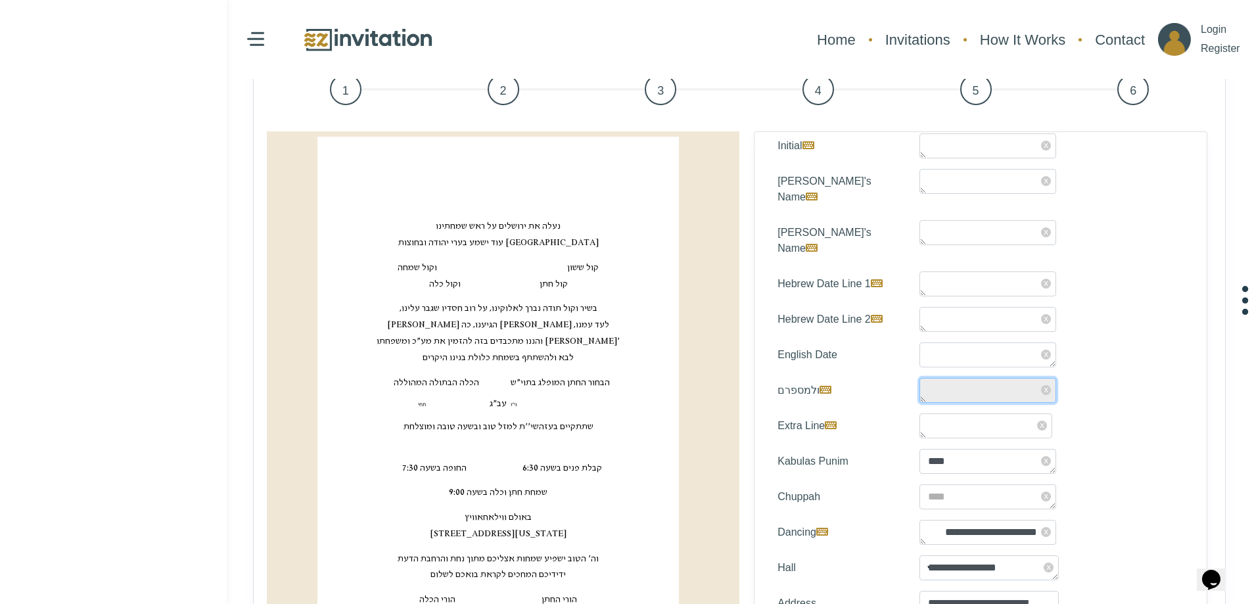
scroll to position [238, 0]
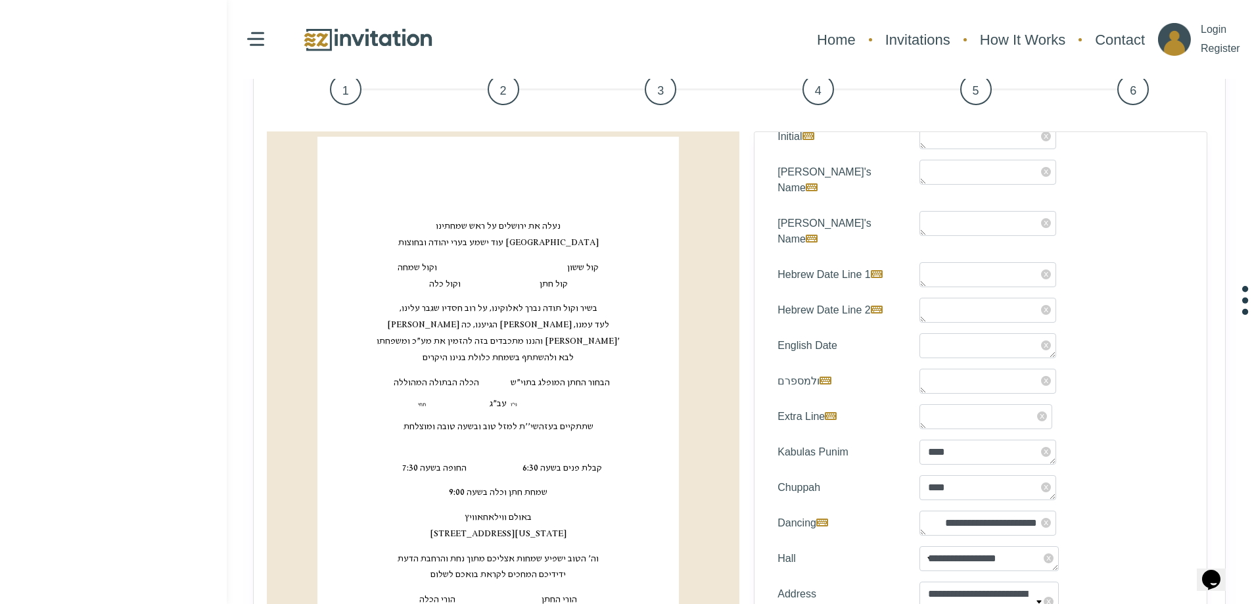
click at [1045, 447] on span "x" at bounding box center [1046, 452] width 10 height 10
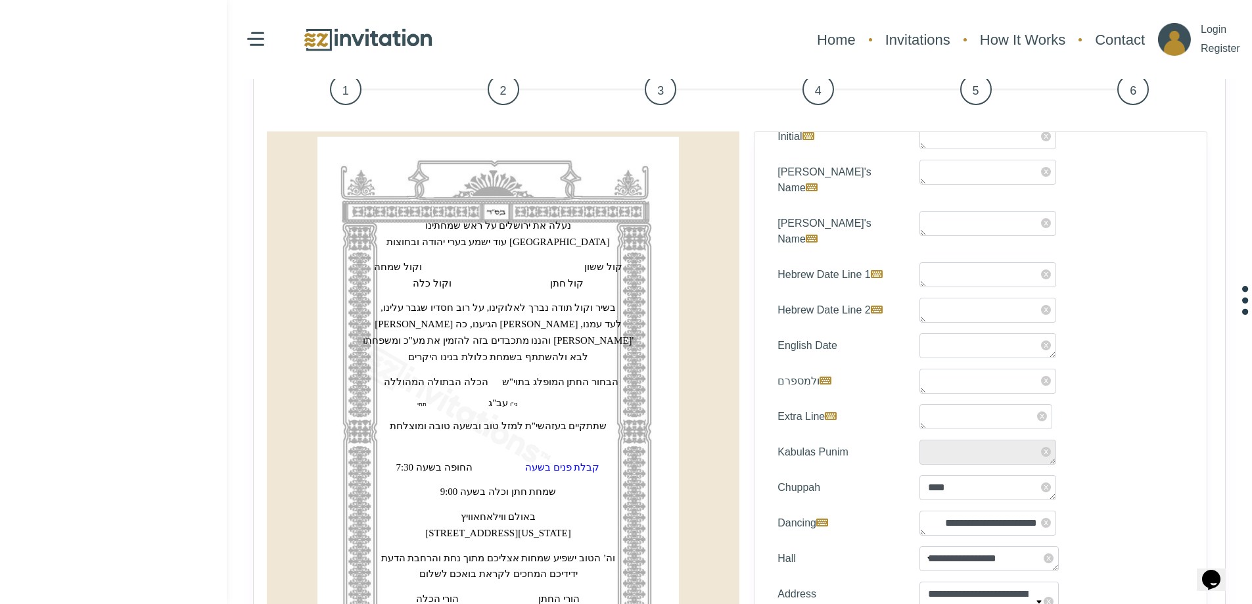
click at [1045, 482] on span "x" at bounding box center [1046, 487] width 10 height 10
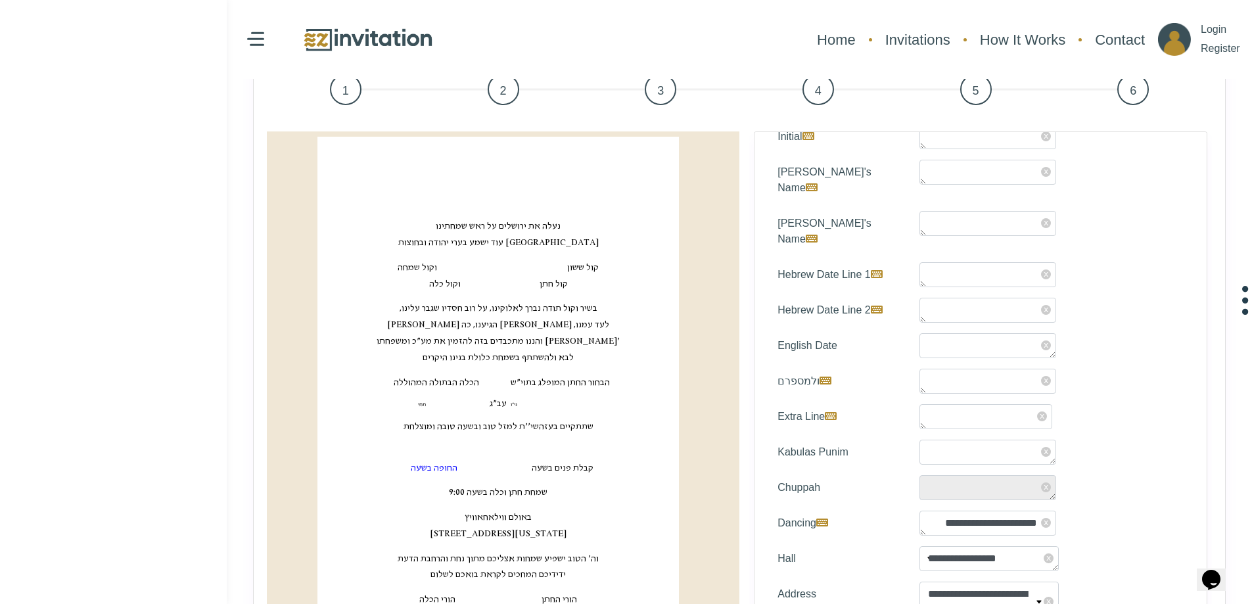
click at [1044, 488] on div "Select Invitation Color * x x x x" at bounding box center [981, 423] width 454 height 584
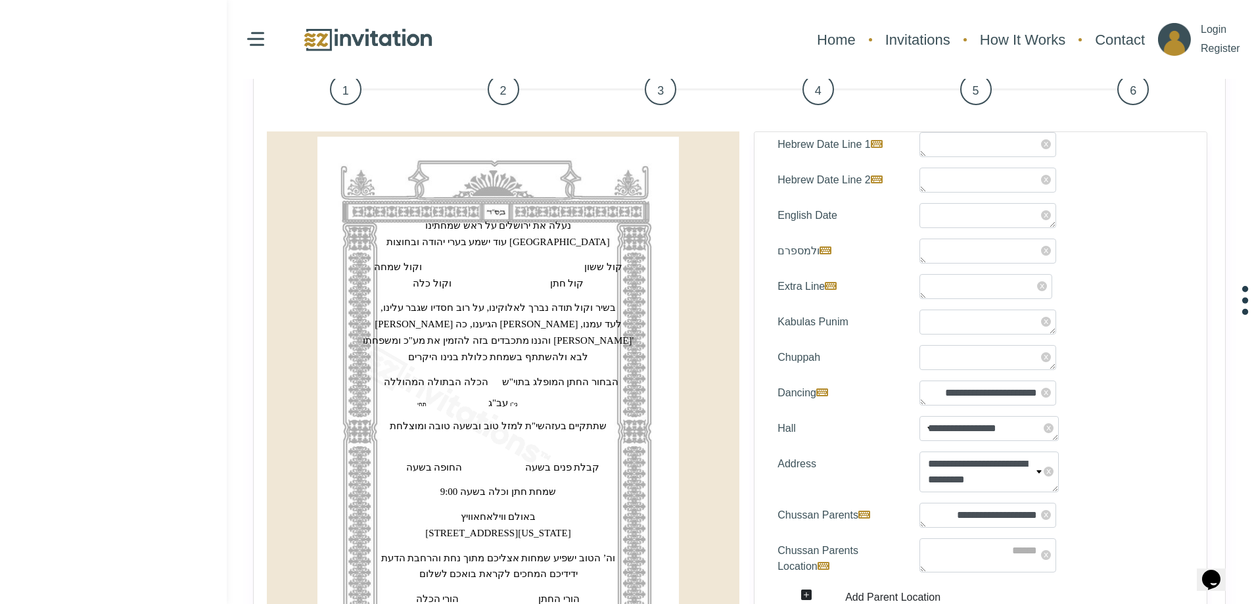
scroll to position [391, 0]
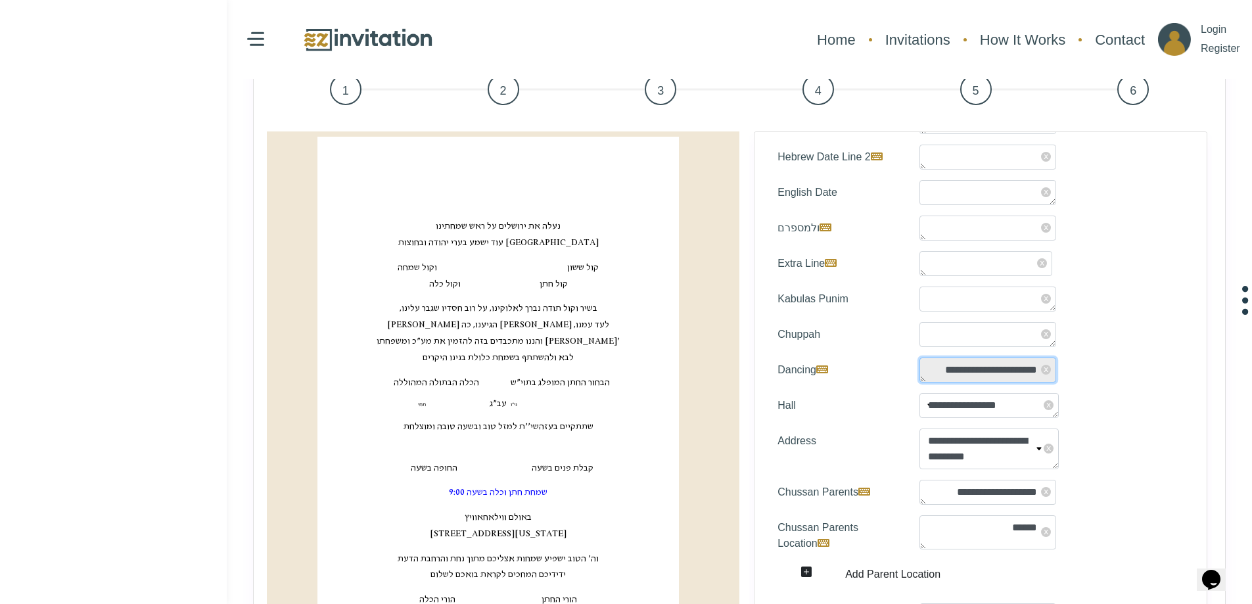
click at [1046, 358] on textarea "**********" at bounding box center [988, 370] width 137 height 25
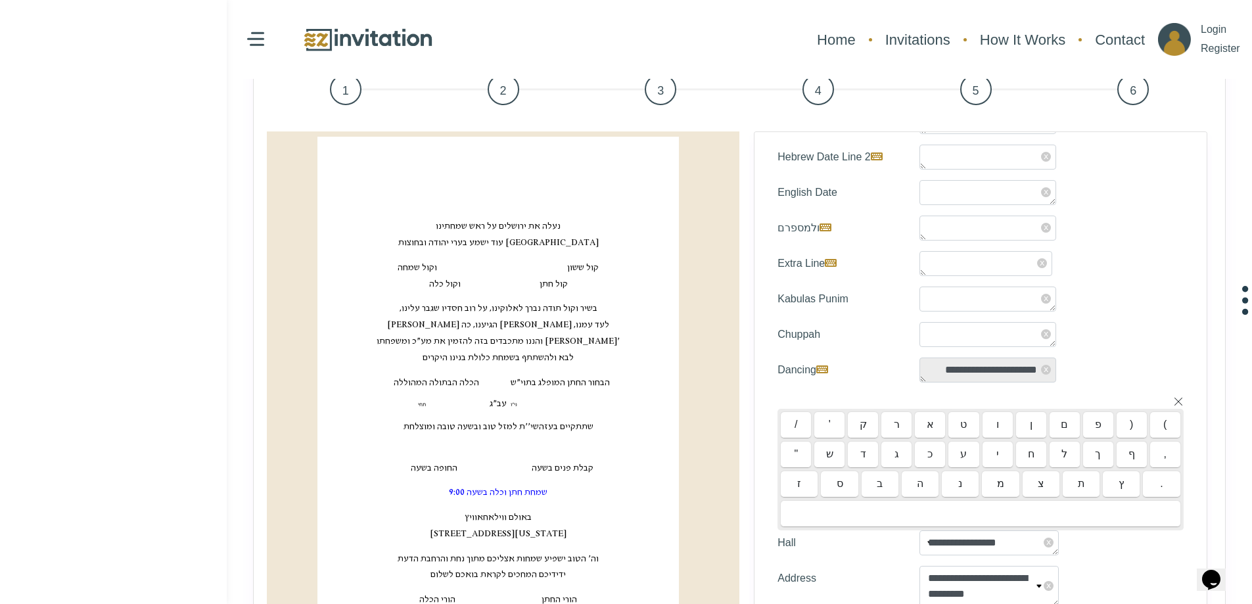
click at [1042, 365] on span "x" at bounding box center [1046, 370] width 10 height 10
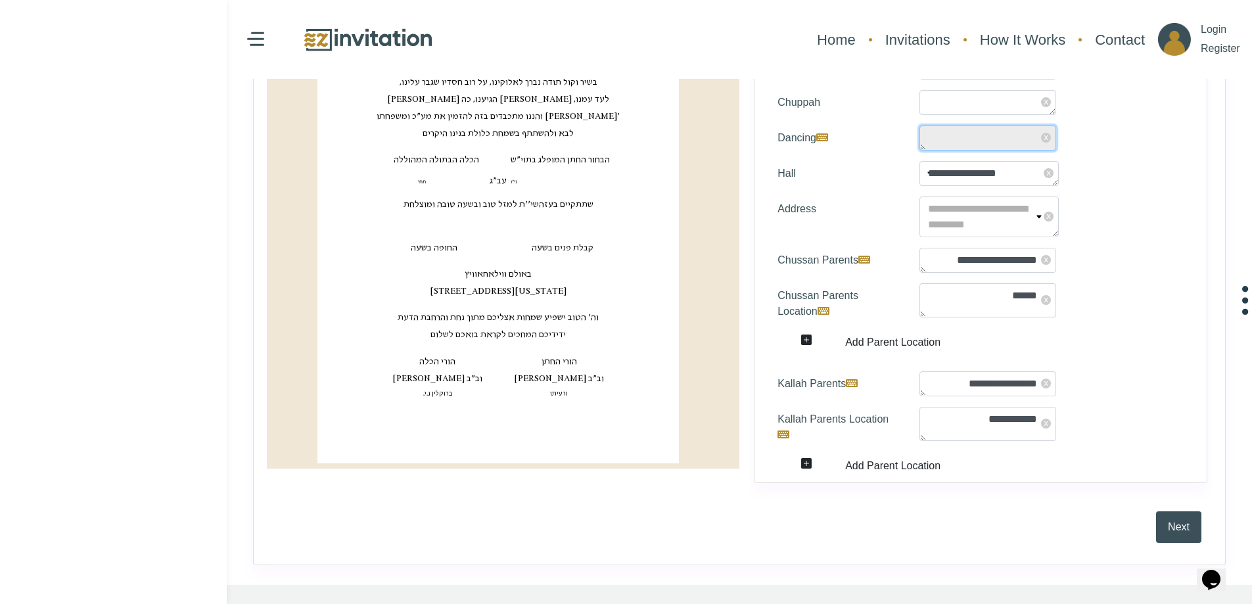
scroll to position [385, 0]
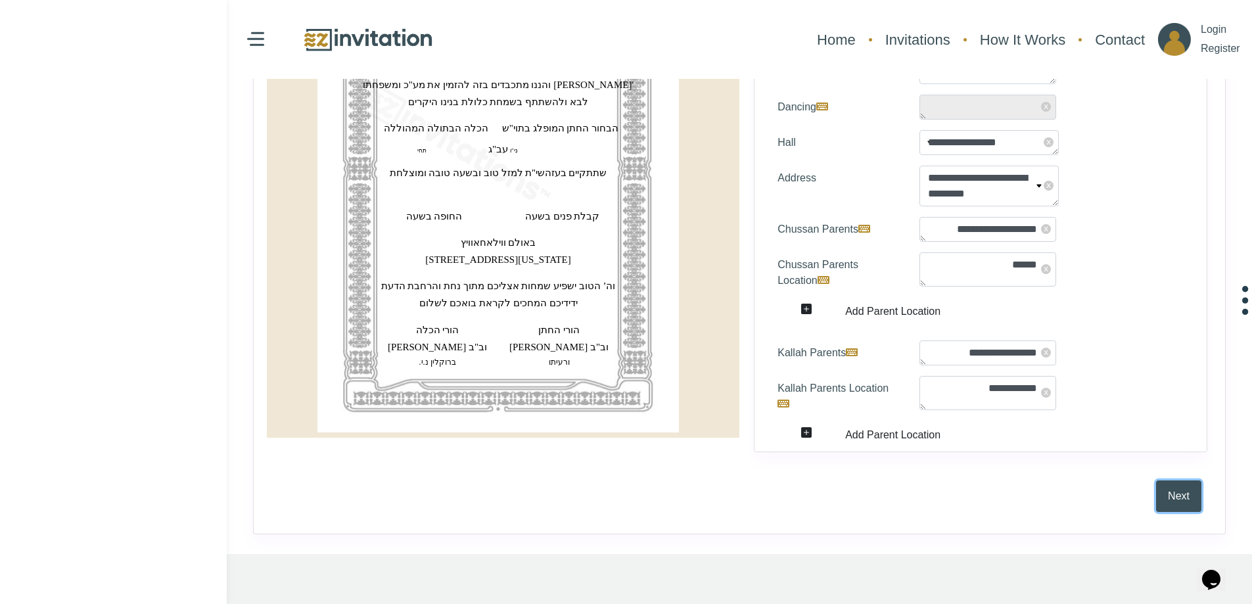
click at [1172, 487] on button "Next" at bounding box center [1178, 496] width 45 height 32
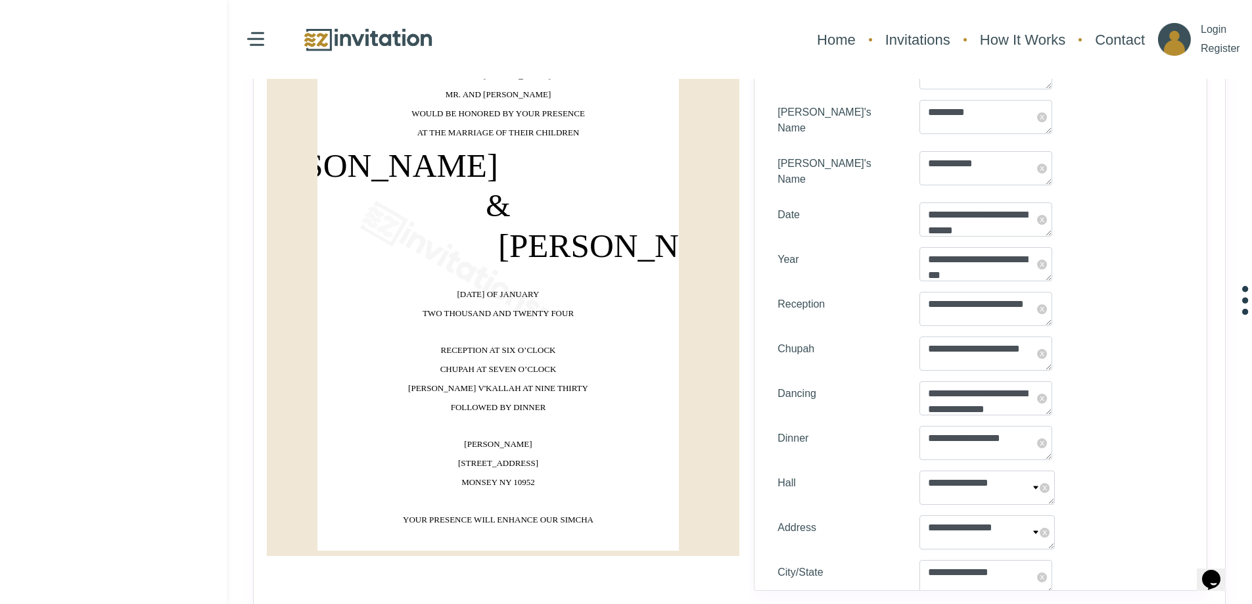
scroll to position [526, 0]
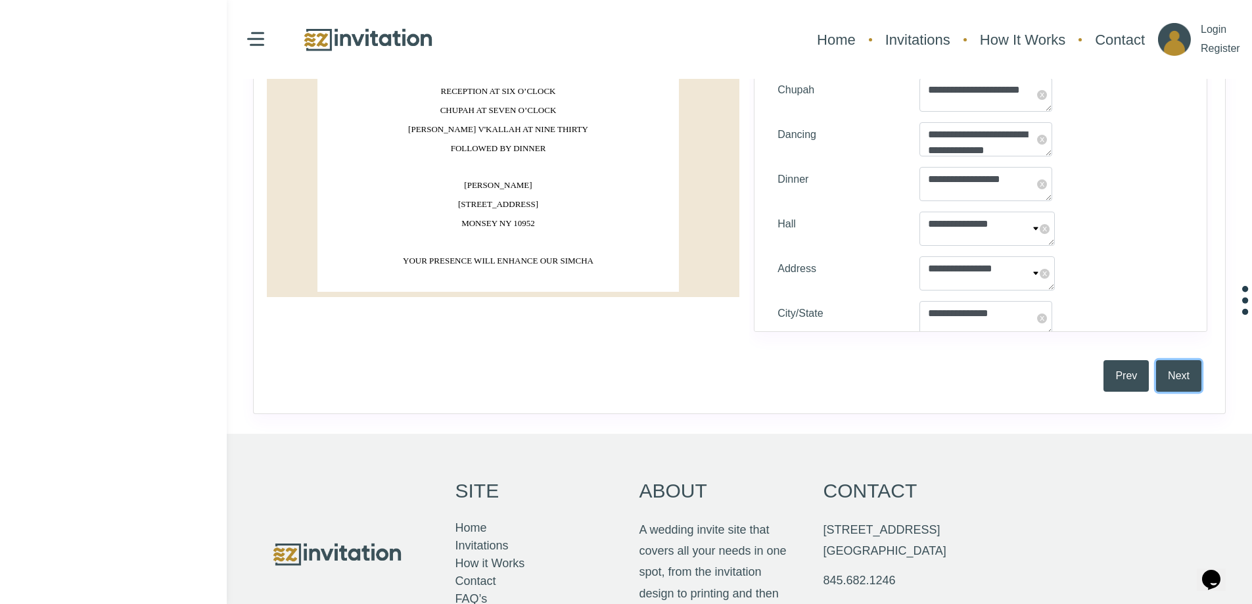
click at [1177, 384] on button "Next" at bounding box center [1178, 376] width 45 height 32
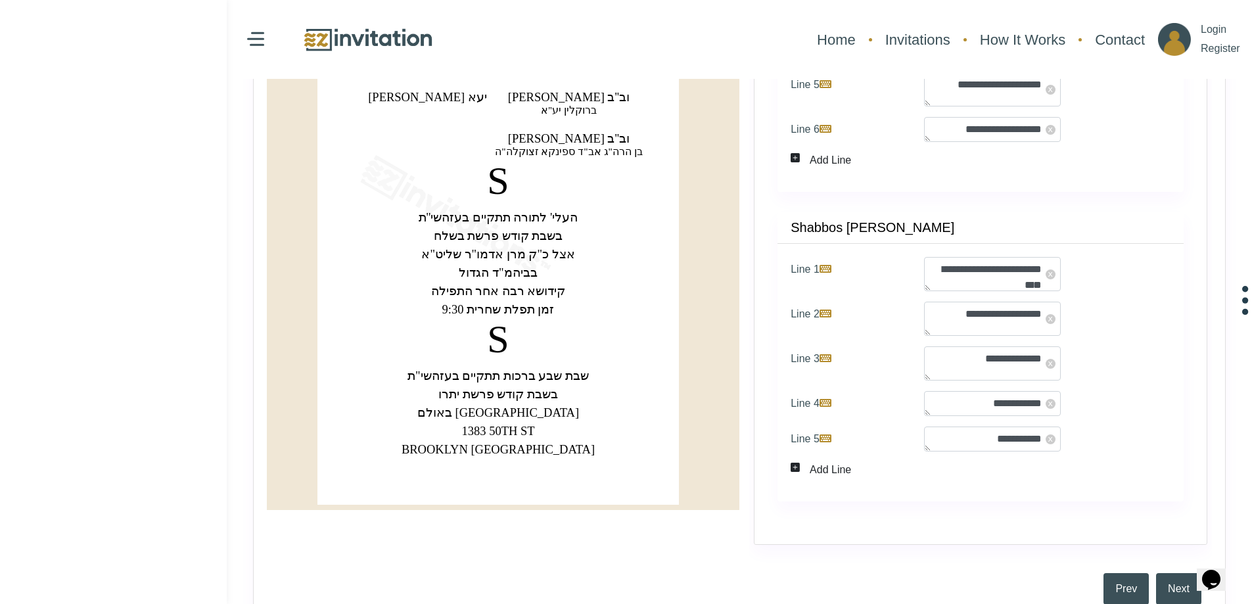
scroll to position [329, 0]
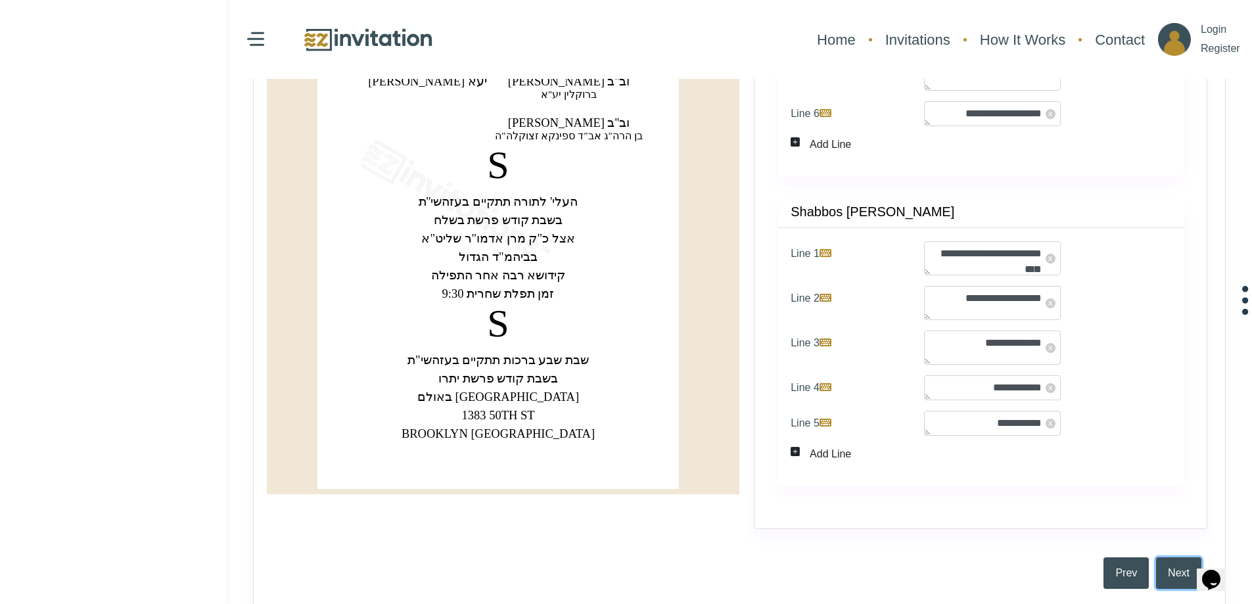
click at [1194, 585] on button "Next" at bounding box center [1178, 573] width 45 height 32
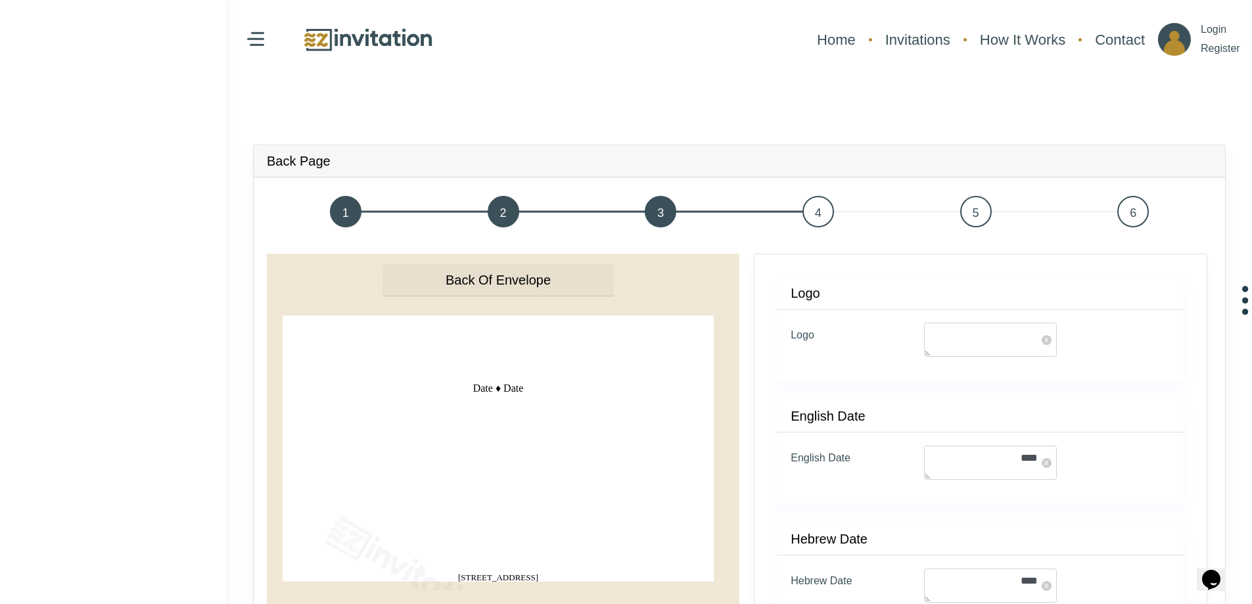
type textarea "**********"
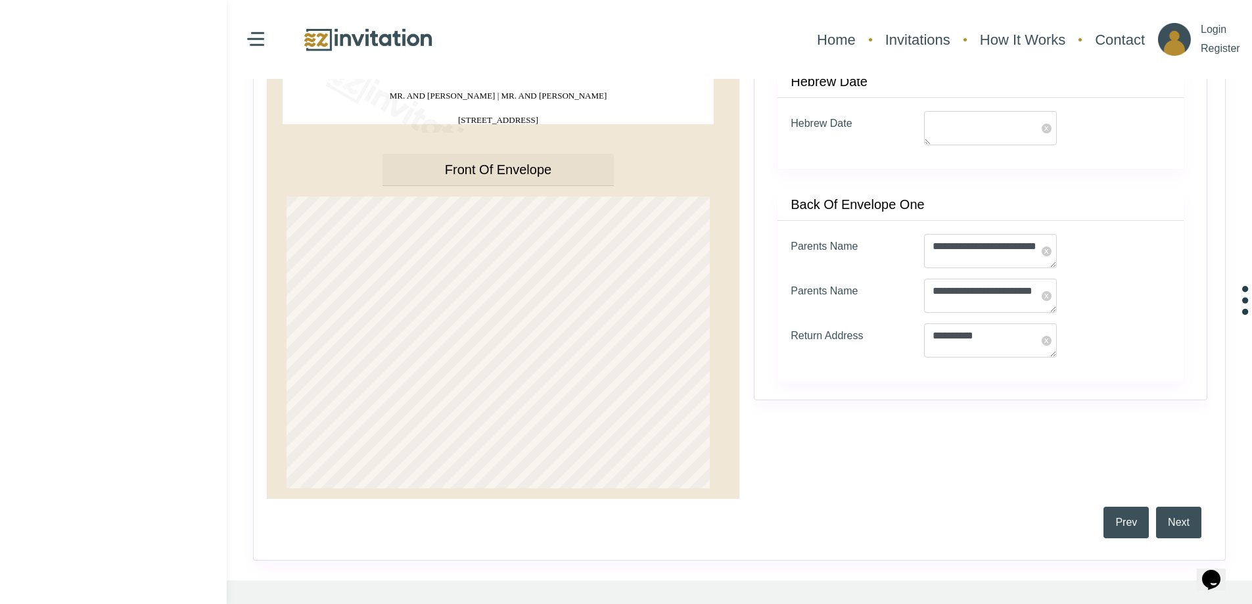
scroll to position [460, 0]
click at [1181, 519] on button "Next" at bounding box center [1178, 520] width 45 height 32
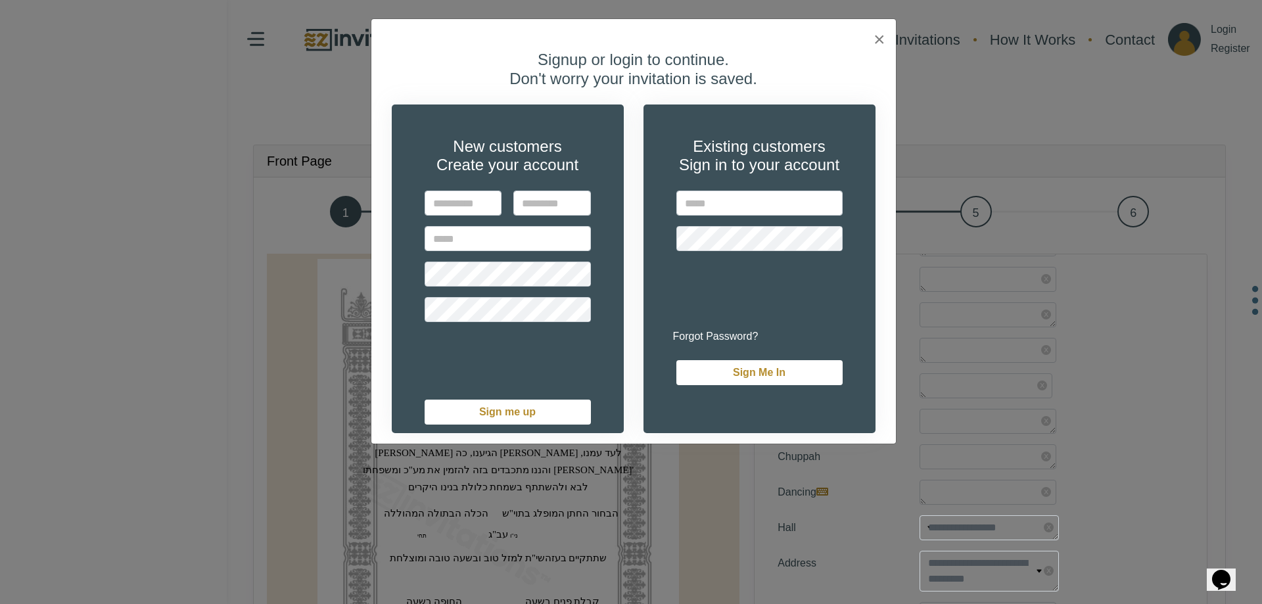
click at [887, 40] on div "Signup or login to continue. Don't worry your invitation is saved. New customer…" at bounding box center [633, 242] width 525 height 404
click at [883, 40] on div "Signup or login to continue. Don't worry your invitation is saved. New customer…" at bounding box center [633, 242] width 525 height 404
click at [879, 36] on span "×" at bounding box center [880, 39] width 12 height 22
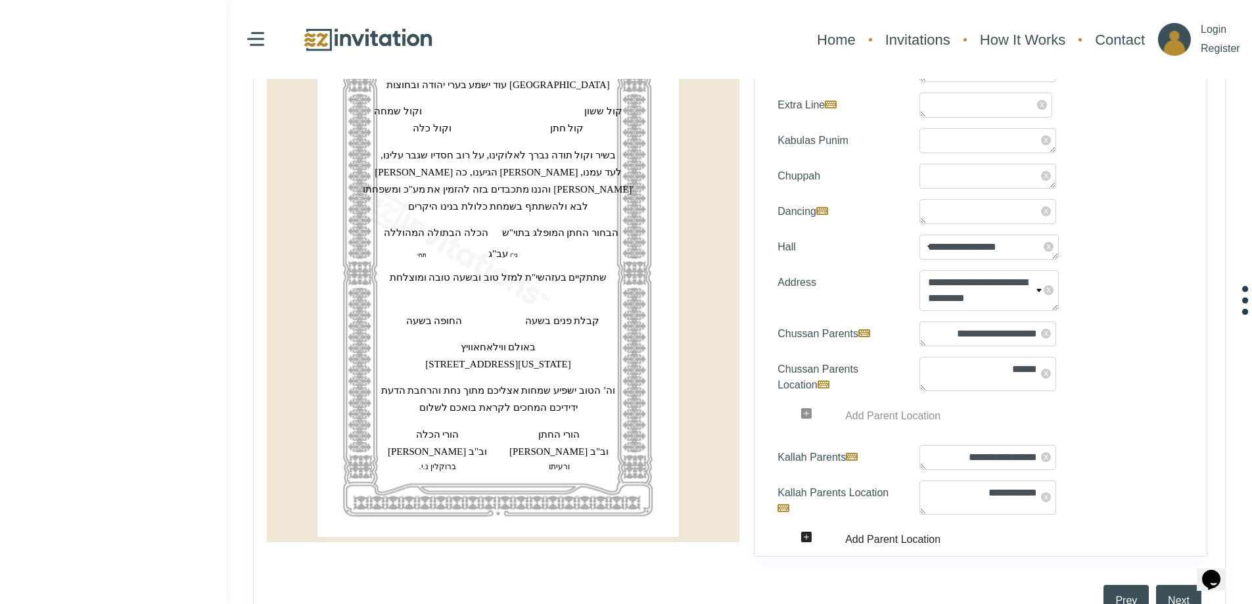
scroll to position [460, 0]
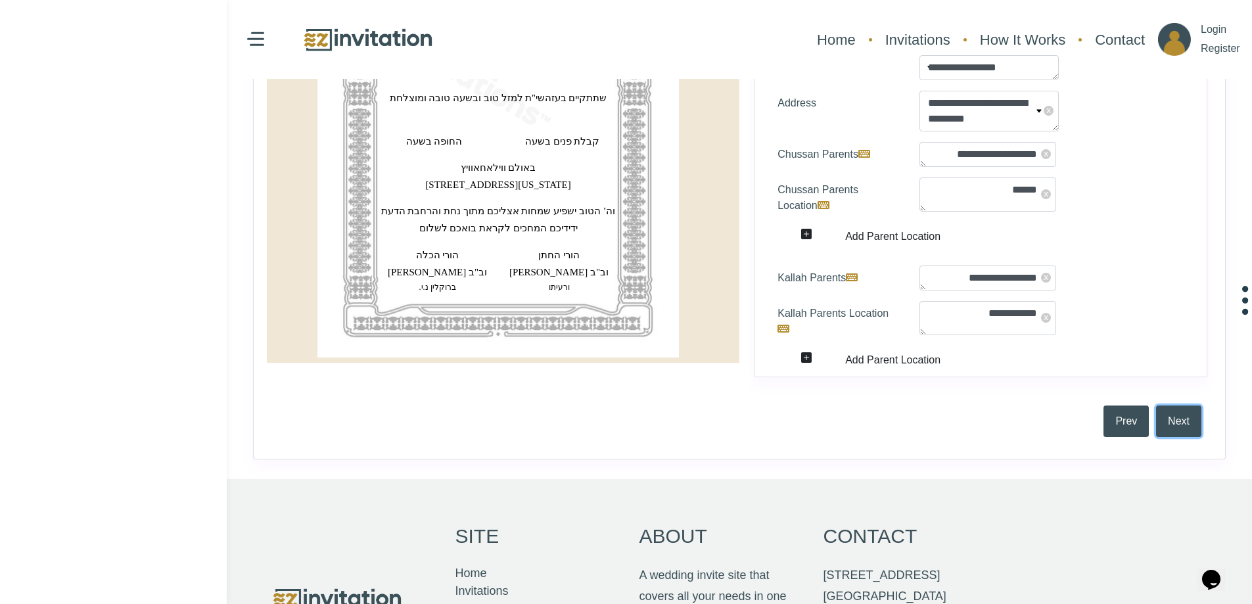
click at [1194, 429] on button "Next" at bounding box center [1178, 422] width 45 height 32
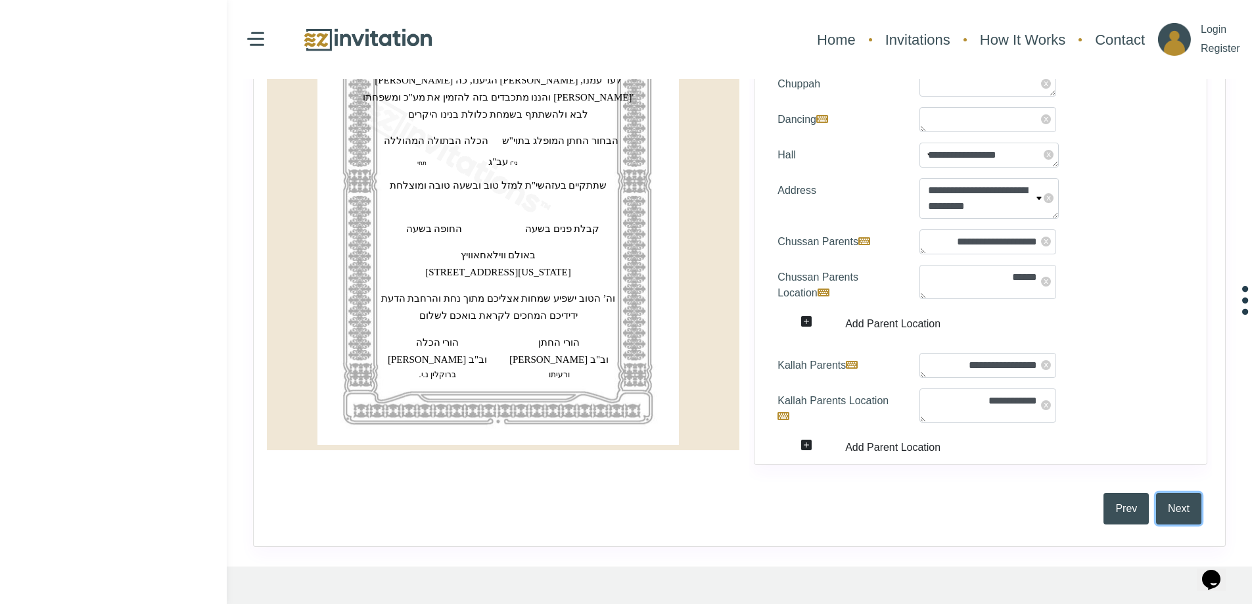
scroll to position [592, 0]
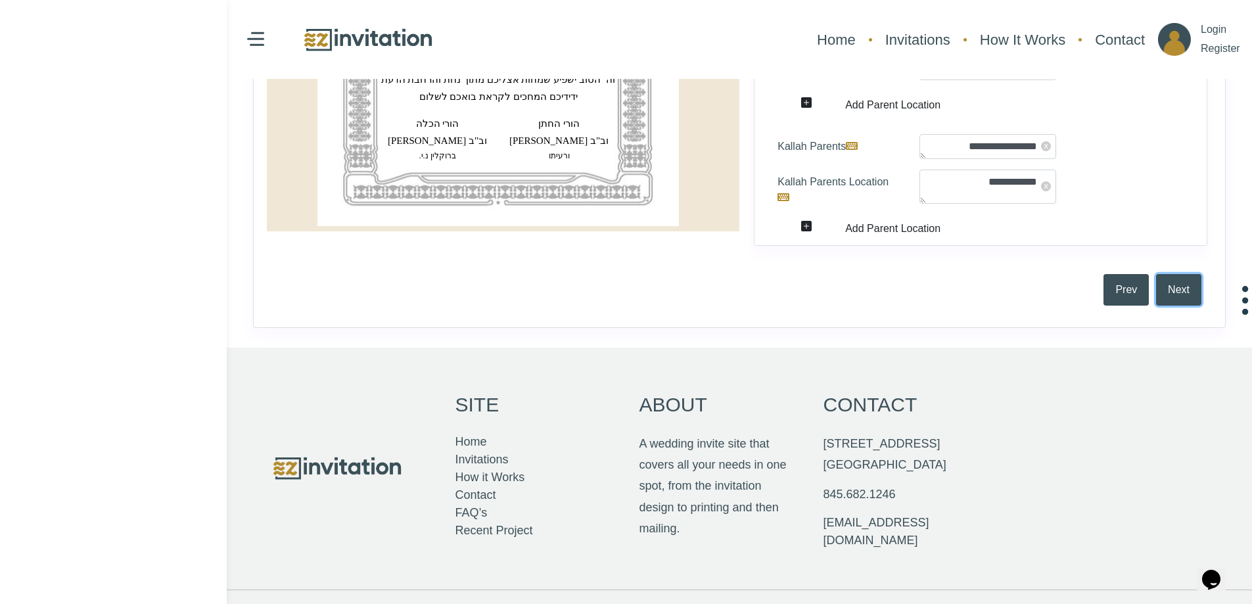
click at [1187, 292] on button "Next" at bounding box center [1178, 290] width 45 height 32
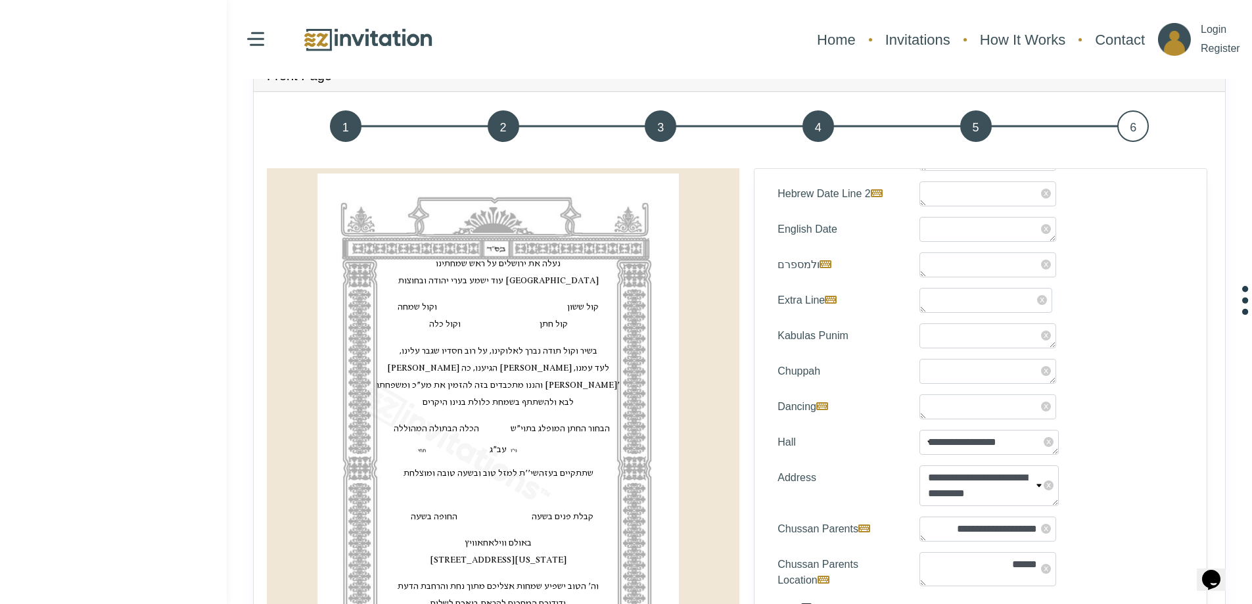
scroll to position [0, 0]
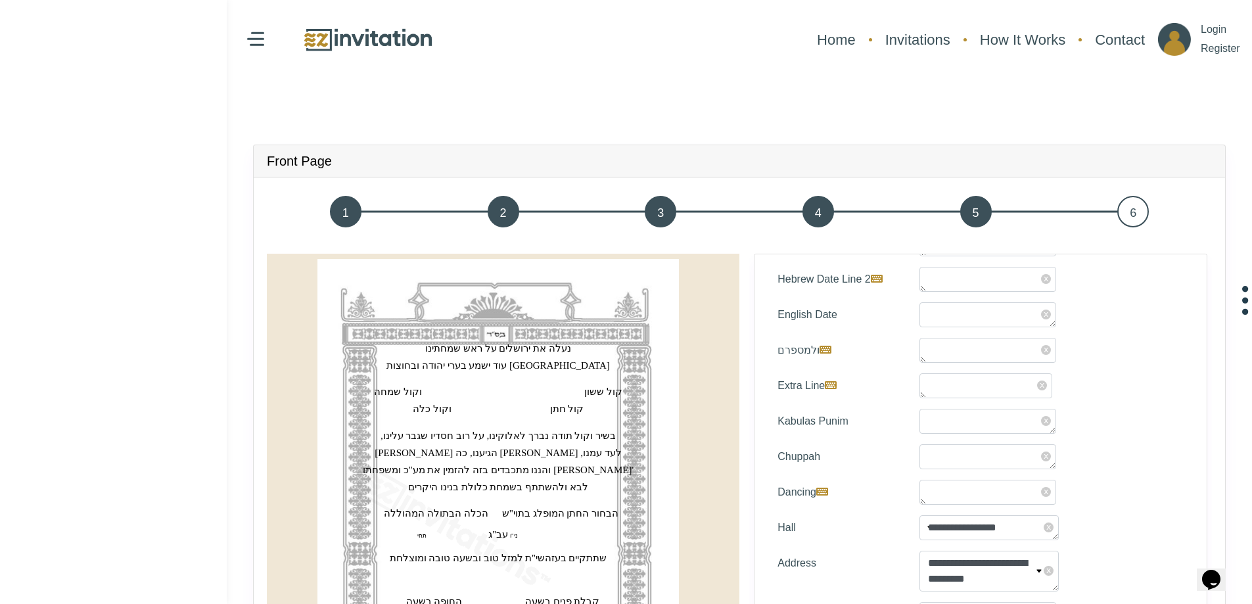
click at [1131, 221] on span "6" at bounding box center [1133, 212] width 32 height 32
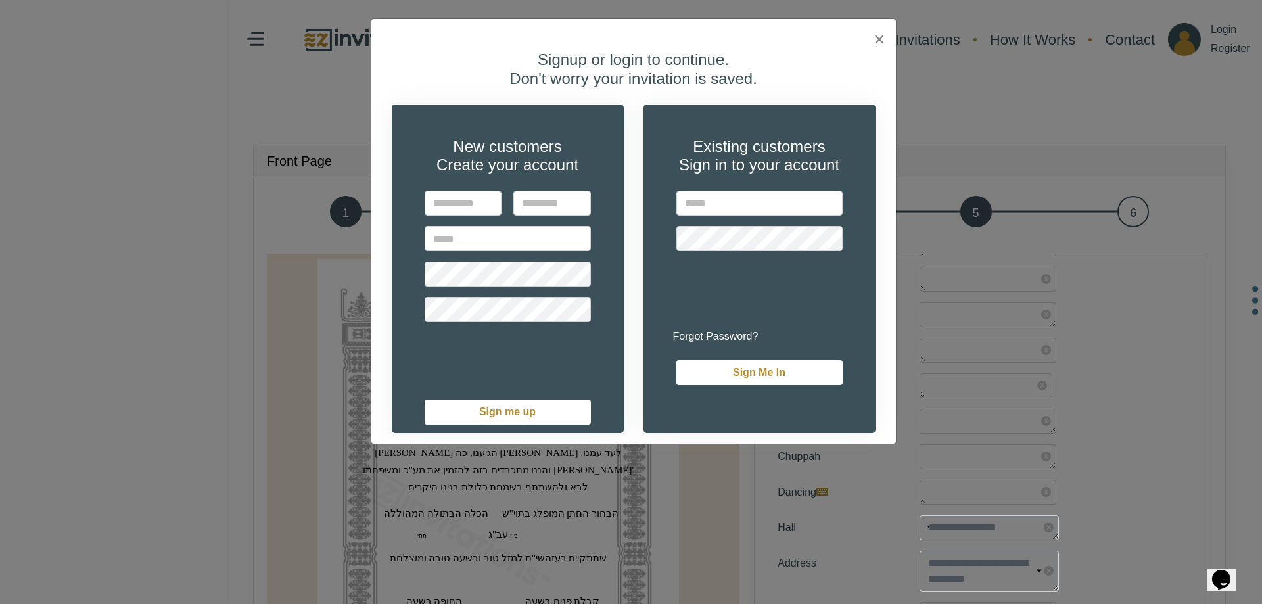
click at [1077, 129] on div "× Signup or login to continue. Don't worry your invitation is saved. New custom…" at bounding box center [631, 302] width 1262 height 604
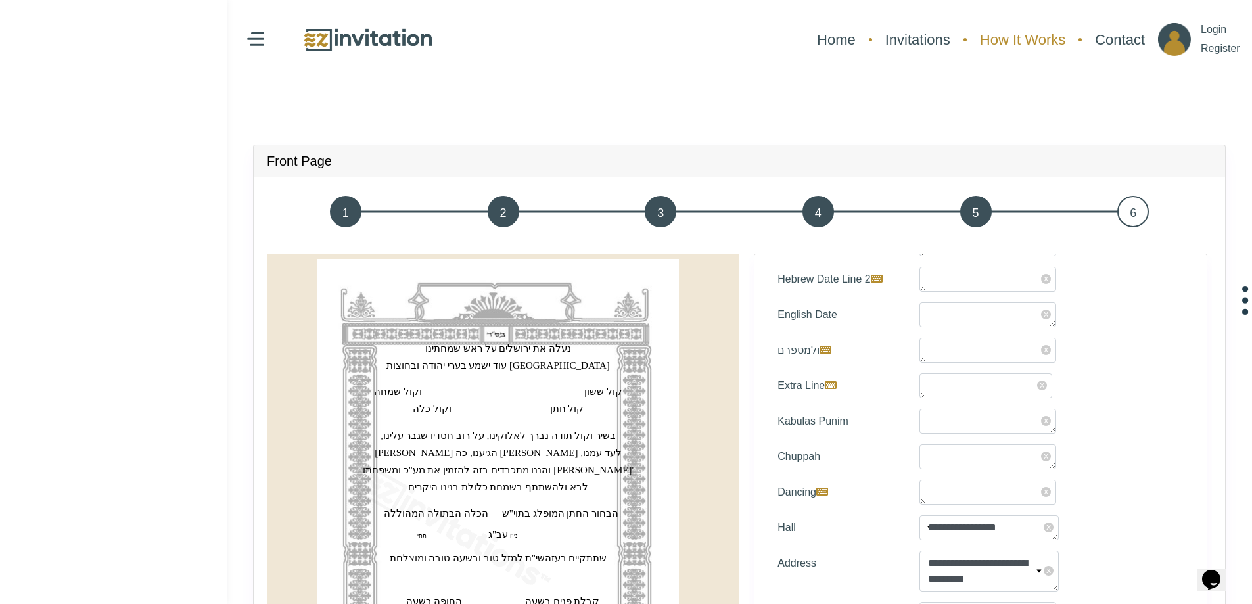
click at [1032, 50] on link "How It Works" at bounding box center [1022, 39] width 99 height 35
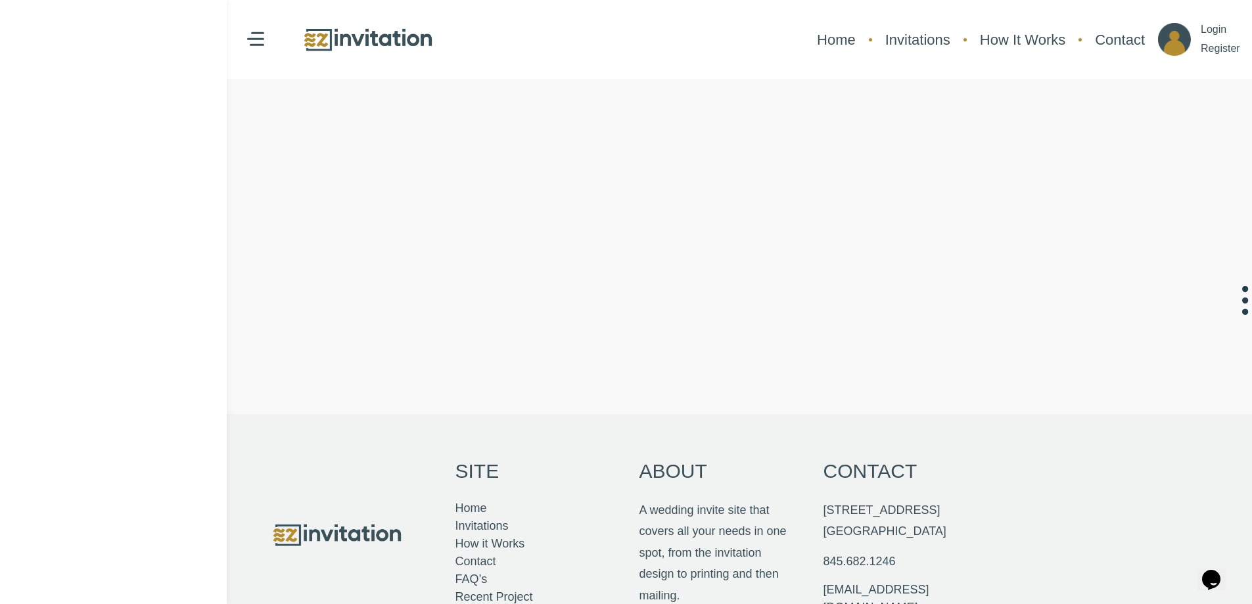
scroll to position [330, 0]
